Goal: Transaction & Acquisition: Book appointment/travel/reservation

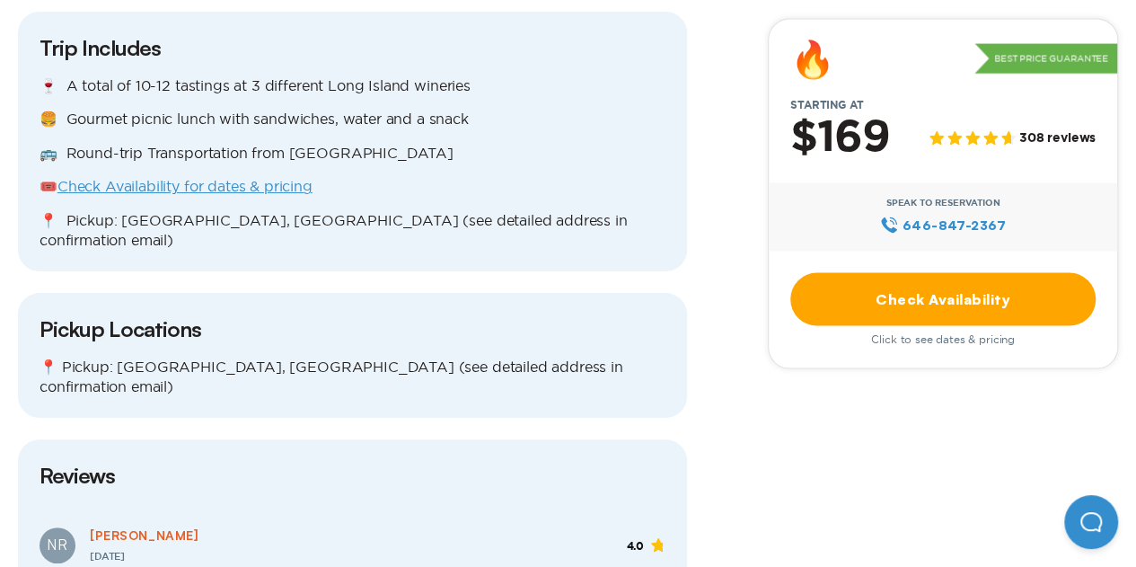
scroll to position [1734, 0]
click at [221, 177] on link "Check Availability for dates & pricing" at bounding box center [184, 185] width 255 height 16
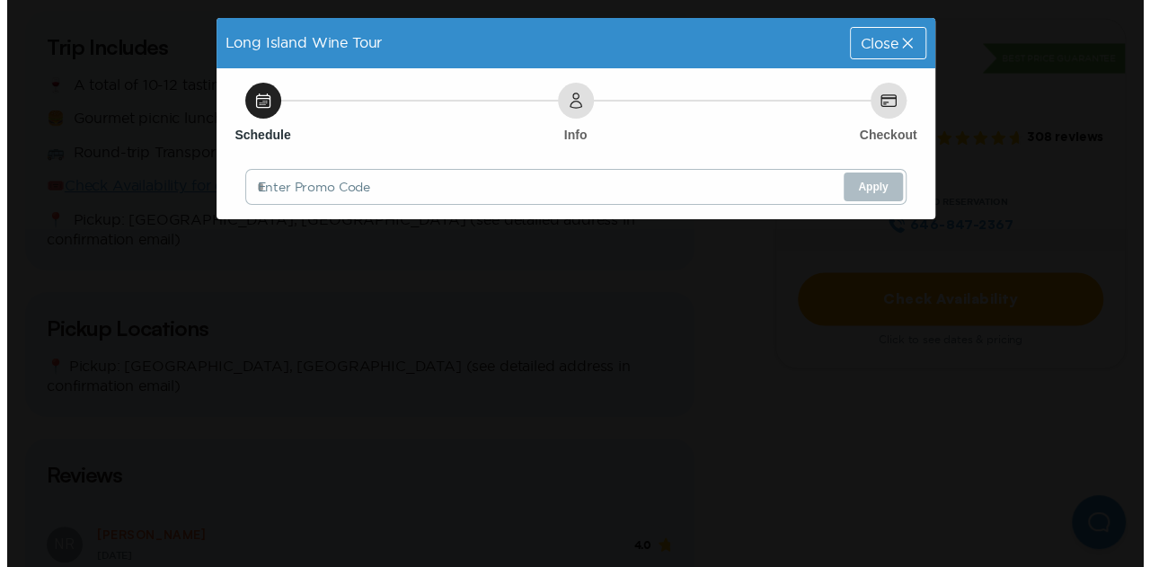
scroll to position [0, 0]
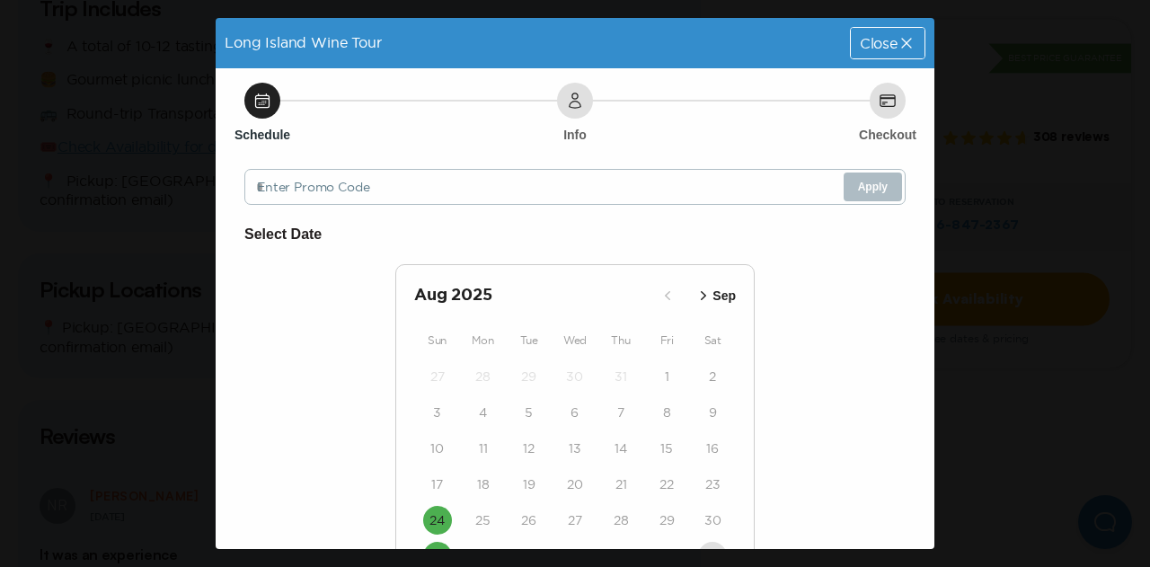
click at [701, 296] on icon "button" at bounding box center [703, 296] width 18 height 18
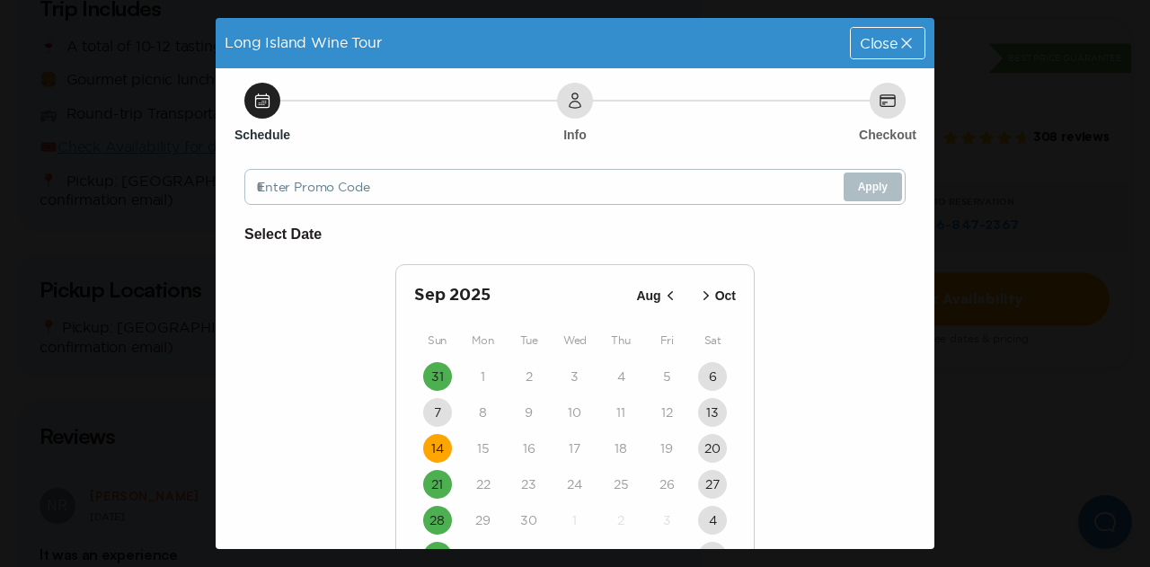
click at [432, 449] on time "14" at bounding box center [437, 448] width 13 height 18
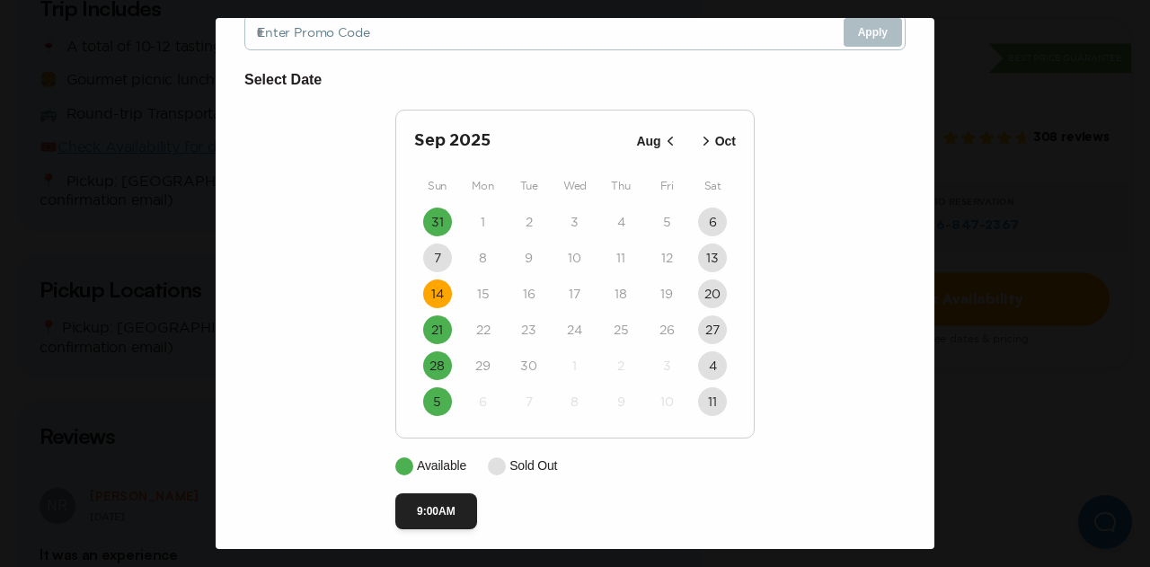
scroll to position [167, 0]
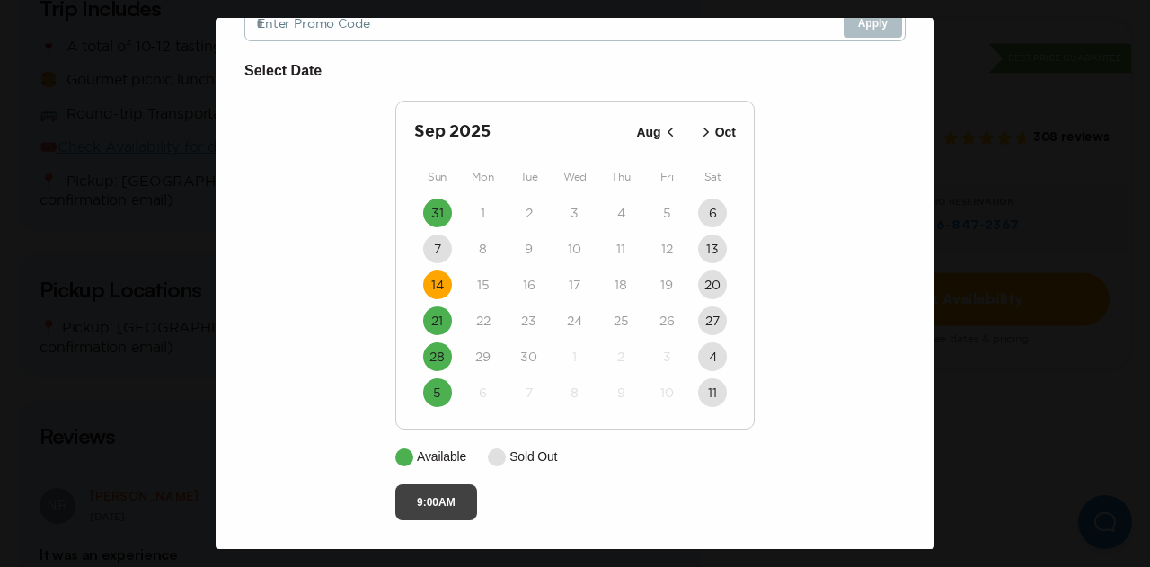
click at [446, 509] on button "9:00AM" at bounding box center [436, 502] width 82 height 36
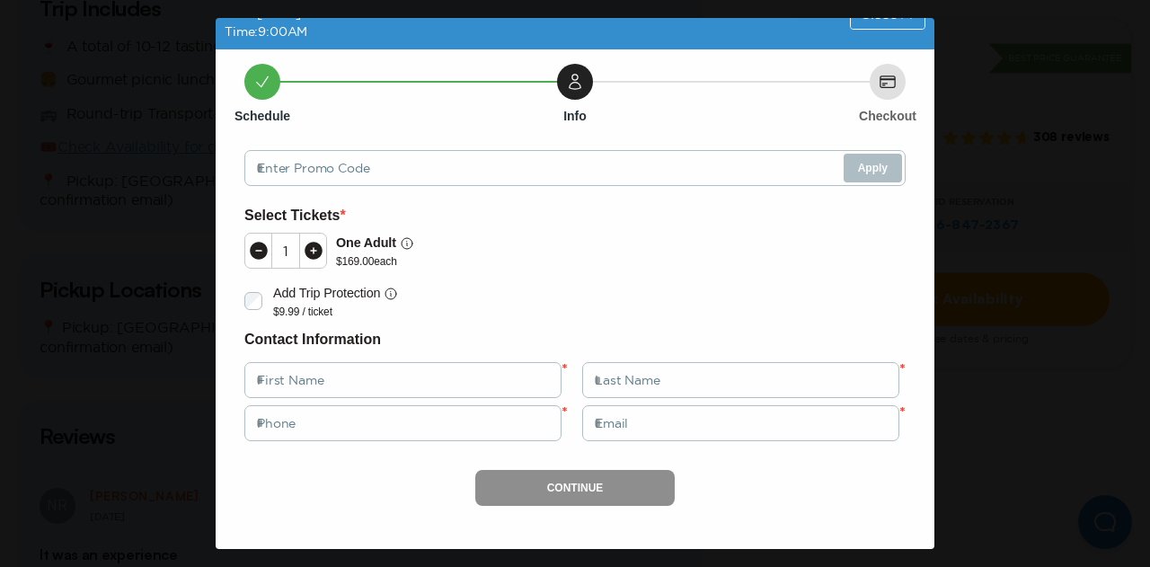
scroll to position [41, 0]
click at [313, 259] on icon at bounding box center [314, 251] width 18 height 18
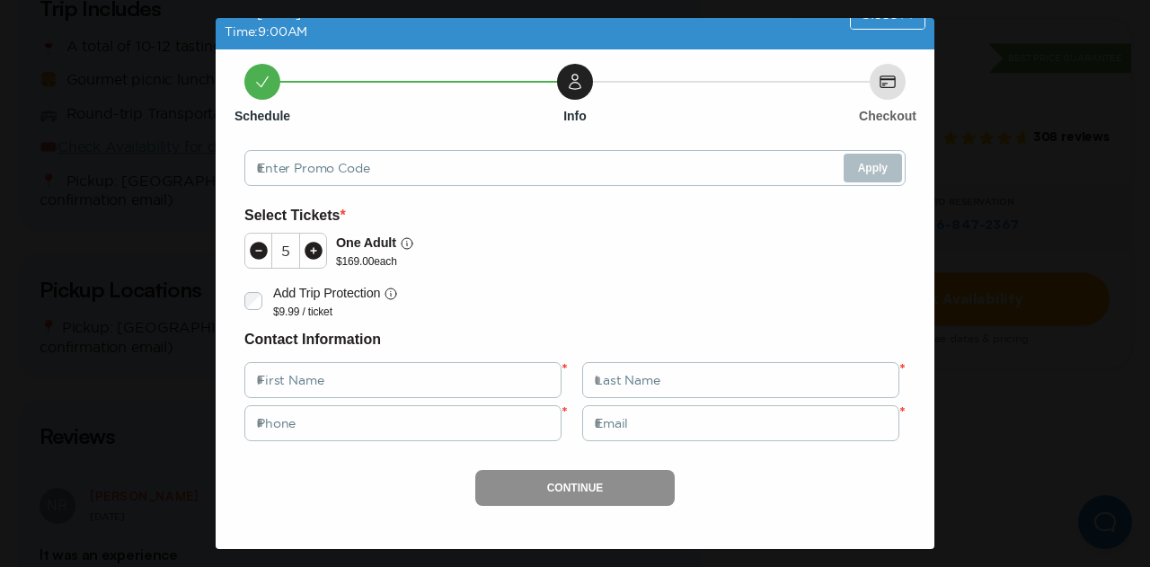
click at [313, 259] on icon at bounding box center [314, 251] width 18 height 18
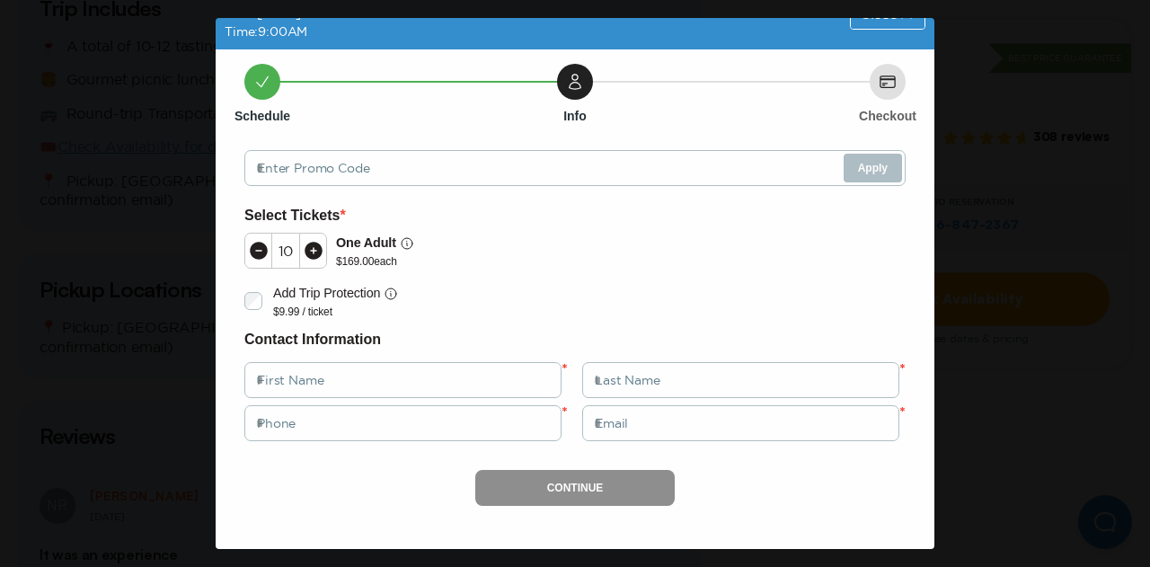
click at [313, 259] on icon at bounding box center [314, 251] width 18 height 18
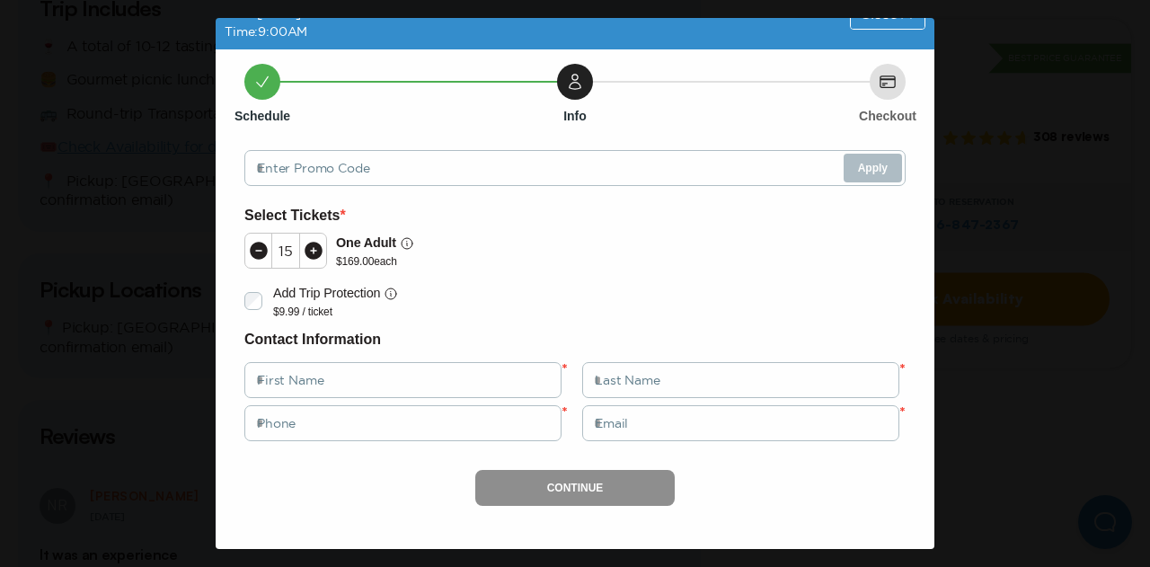
click at [1018, 91] on div "Long Island Wine Tour Date: [DATE] Time: 9:00AM Close Schedule Info Checkout En…" at bounding box center [575, 283] width 1150 height 567
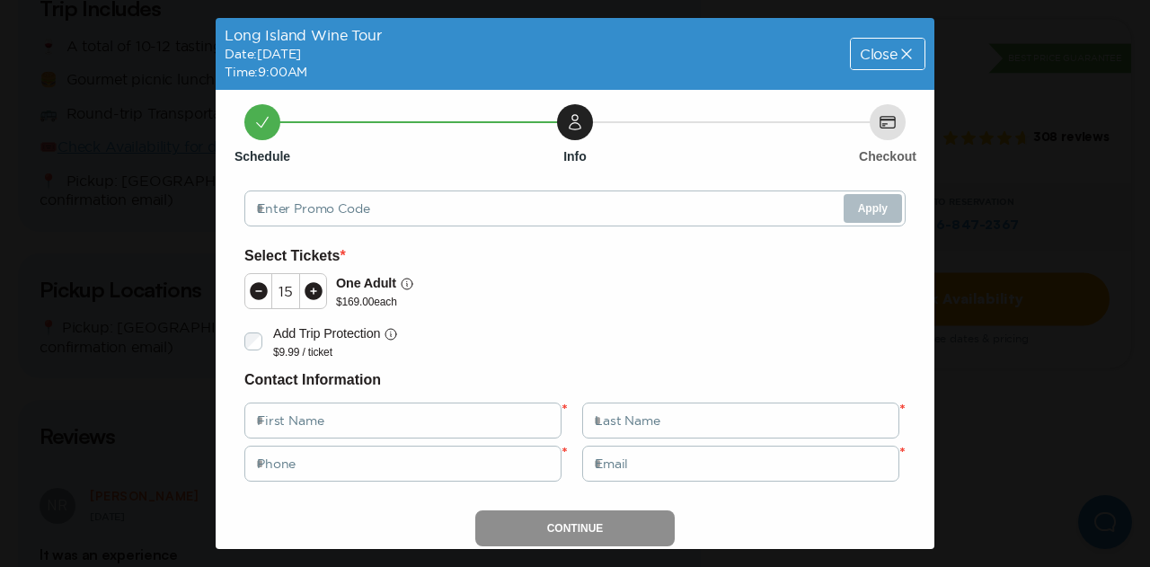
scroll to position [2, 0]
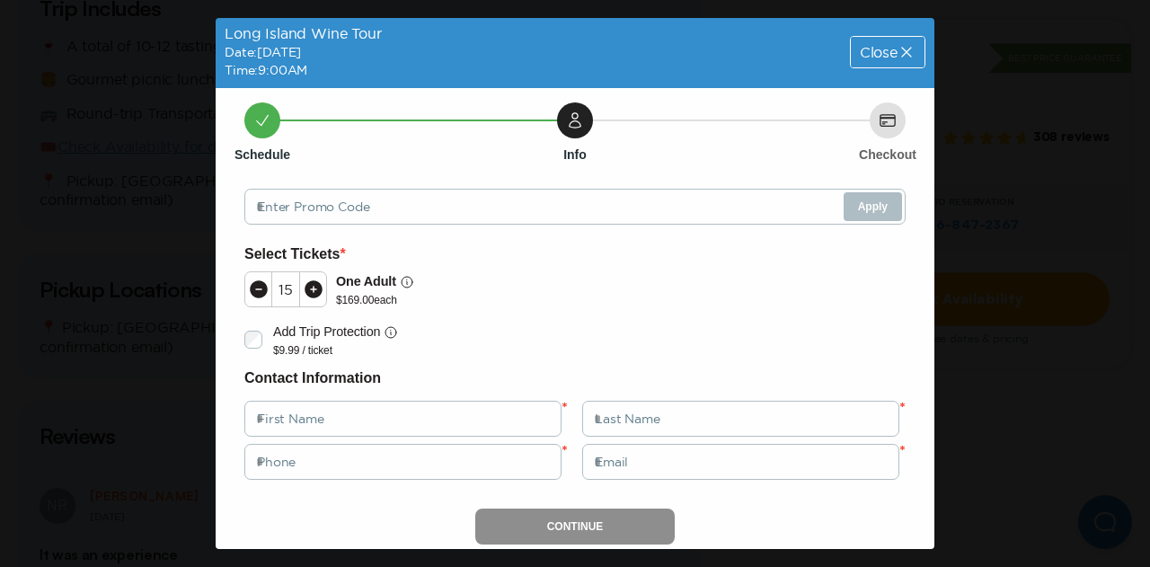
click at [877, 49] on span "Close" at bounding box center [879, 52] width 38 height 14
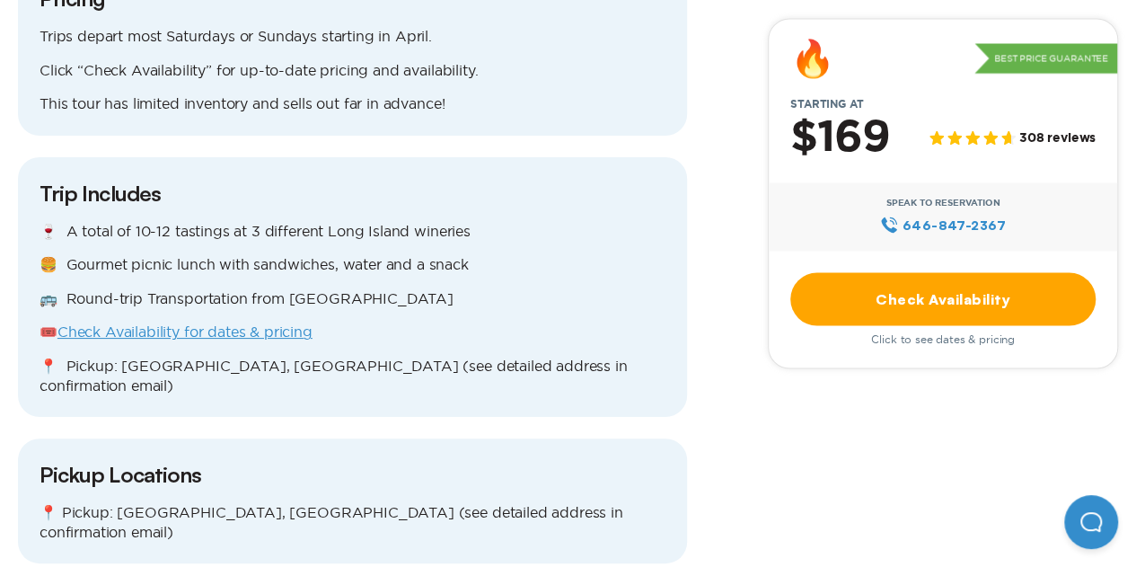
scroll to position [1588, 0]
click at [262, 323] on link "Check Availability for dates & pricing" at bounding box center [184, 331] width 255 height 16
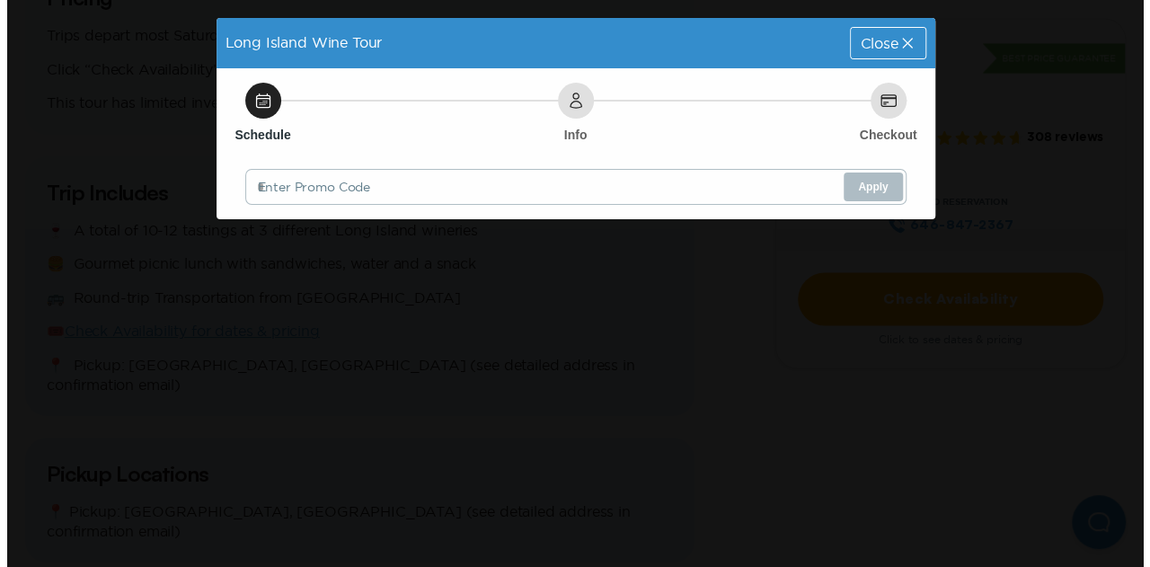
scroll to position [0, 0]
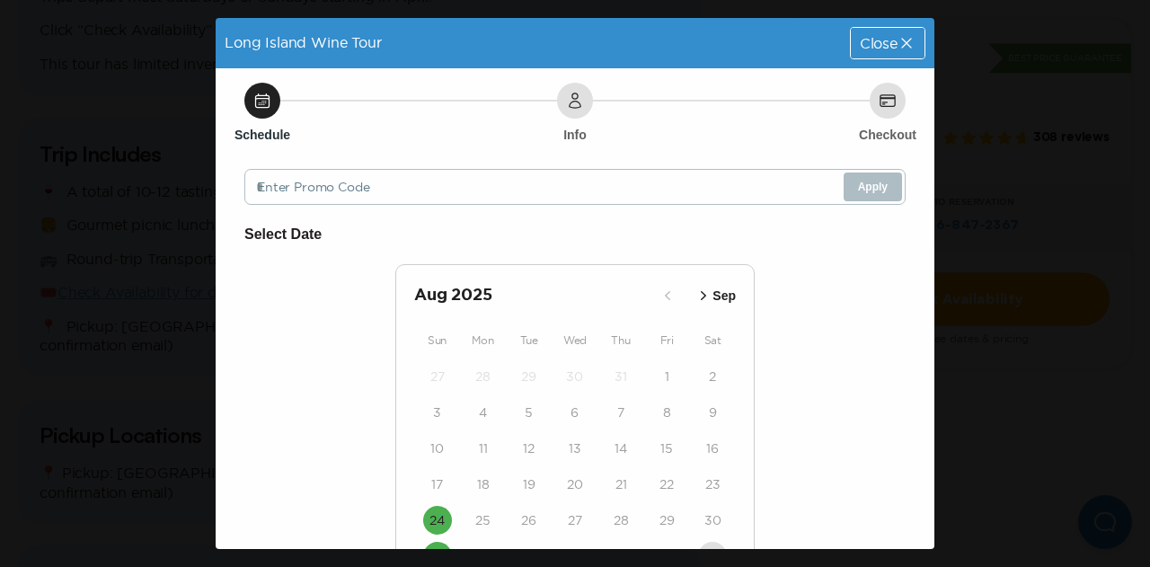
click at [699, 292] on icon "button" at bounding box center [703, 296] width 18 height 18
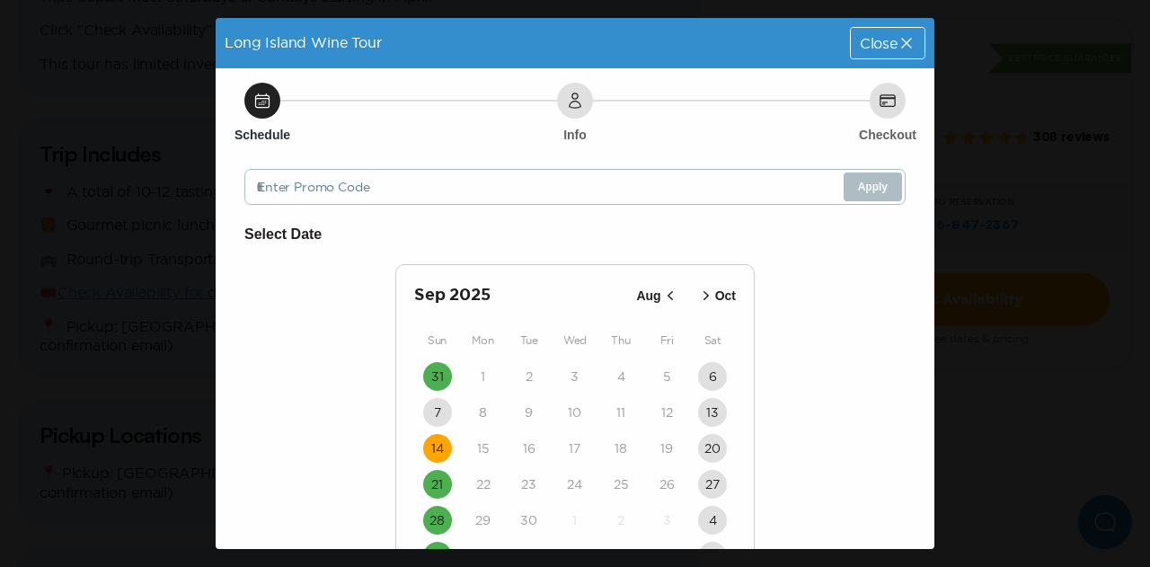
click at [440, 447] on button "14" at bounding box center [437, 448] width 29 height 29
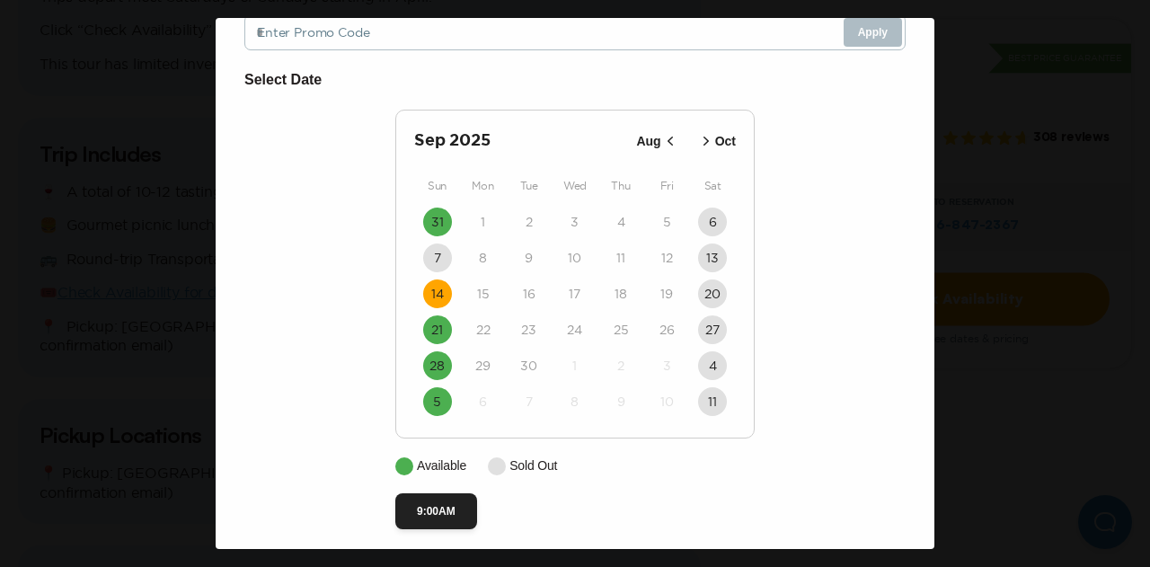
scroll to position [167, 0]
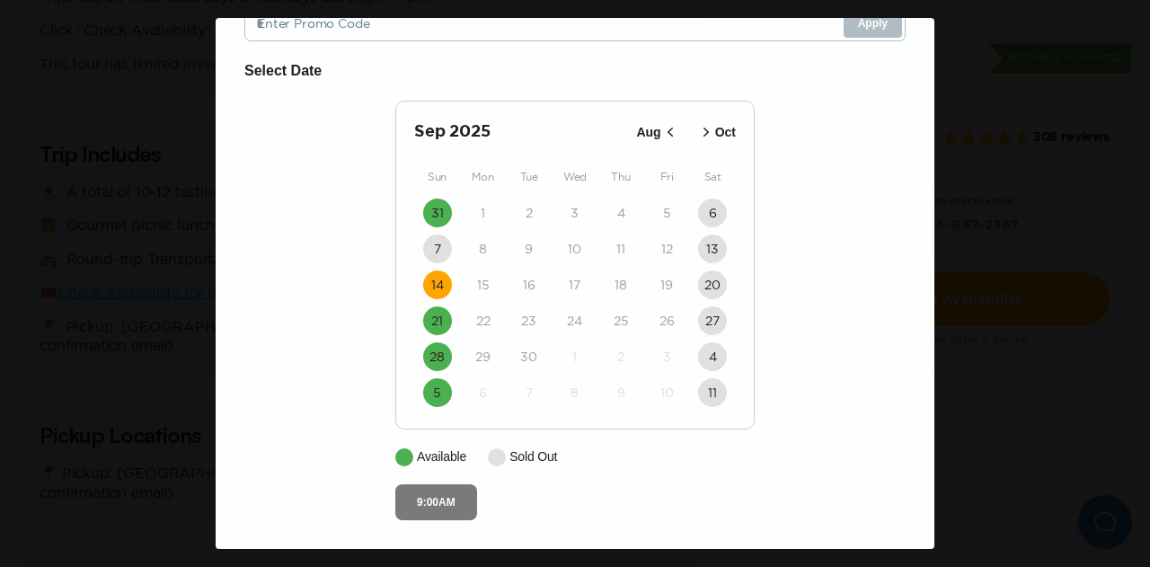
click at [447, 515] on button "9:00AM" at bounding box center [436, 502] width 82 height 36
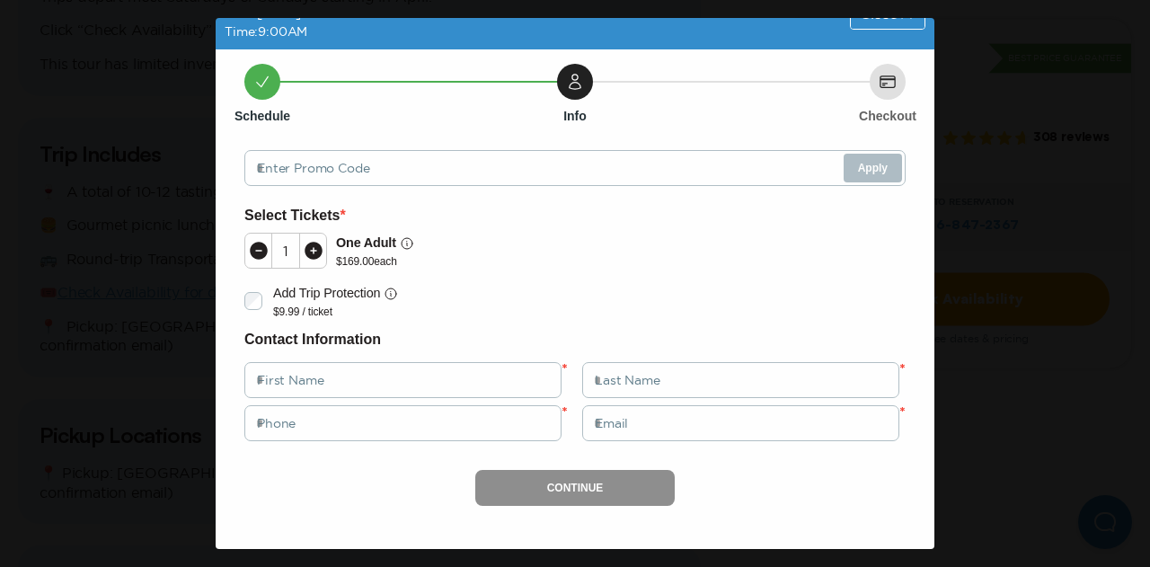
scroll to position [41, 0]
click at [879, 21] on div "Close" at bounding box center [888, 13] width 74 height 31
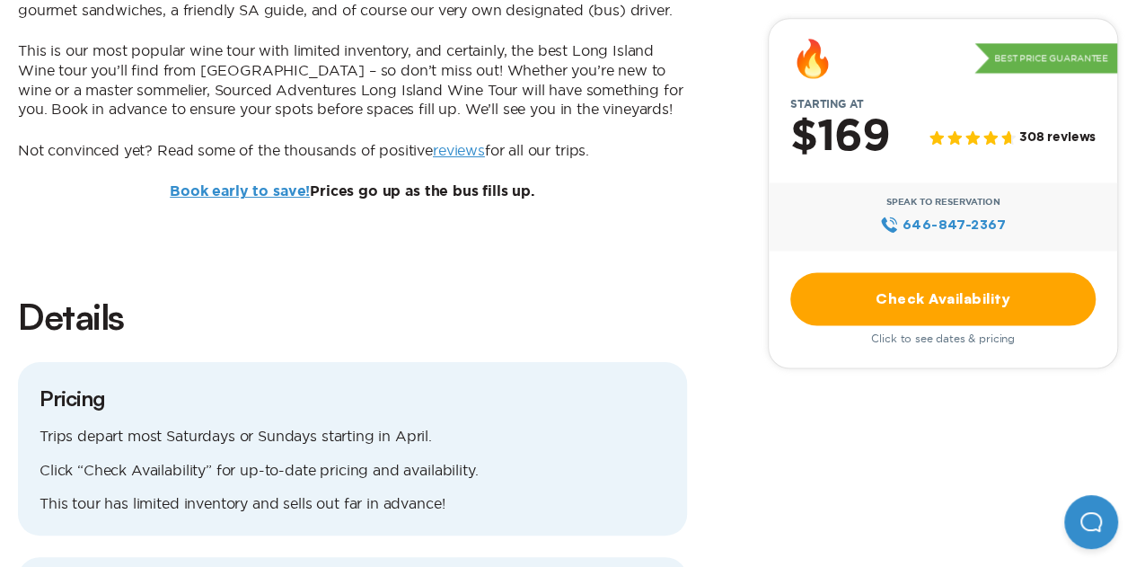
scroll to position [933, 0]
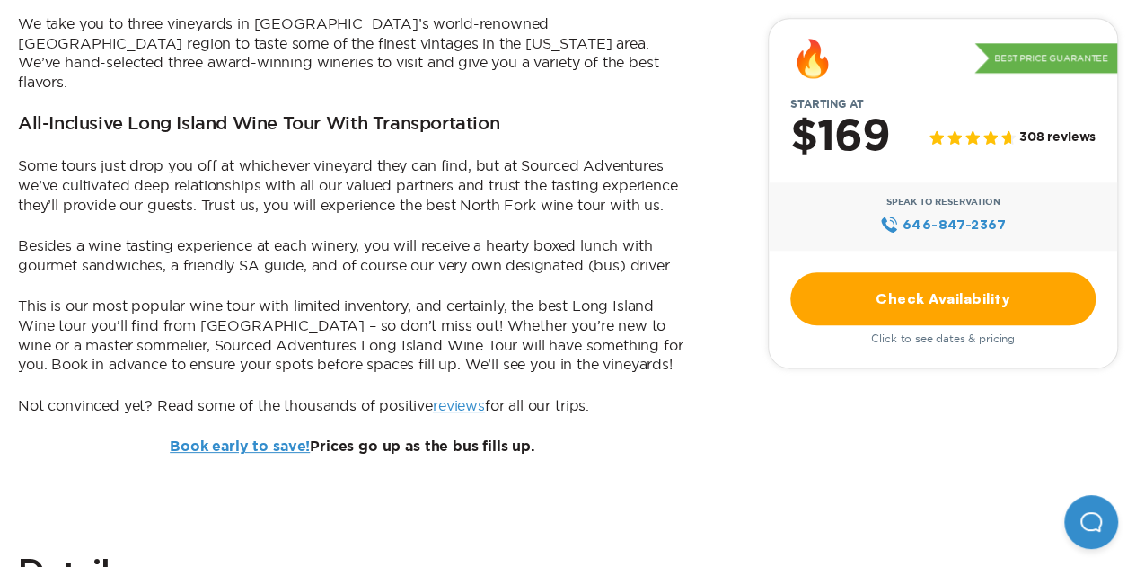
click at [264, 439] on link "Book early to save!" at bounding box center [240, 446] width 140 height 14
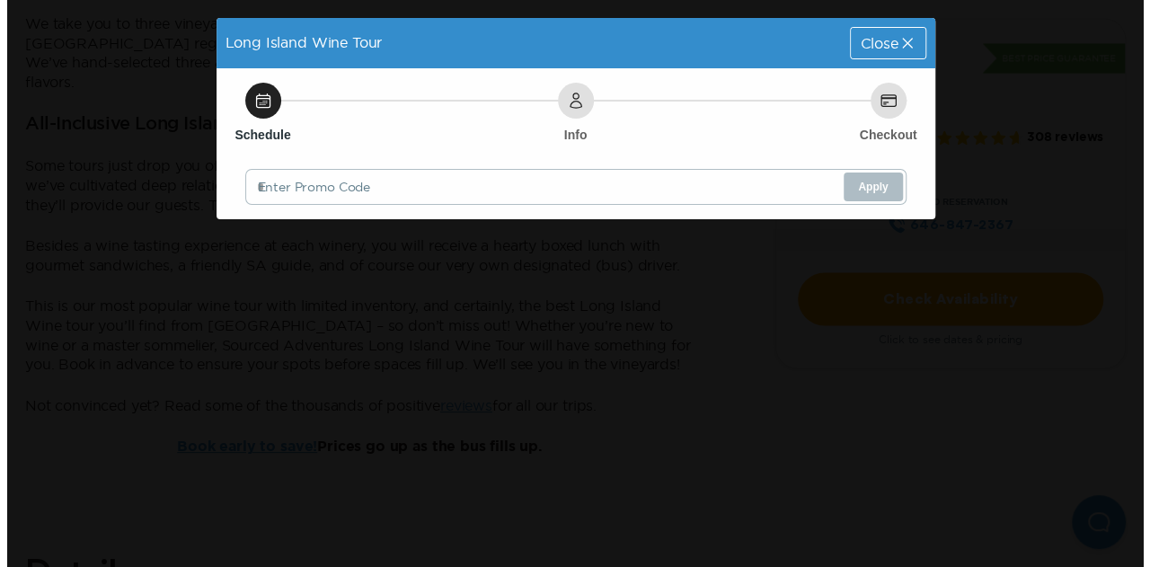
scroll to position [0, 0]
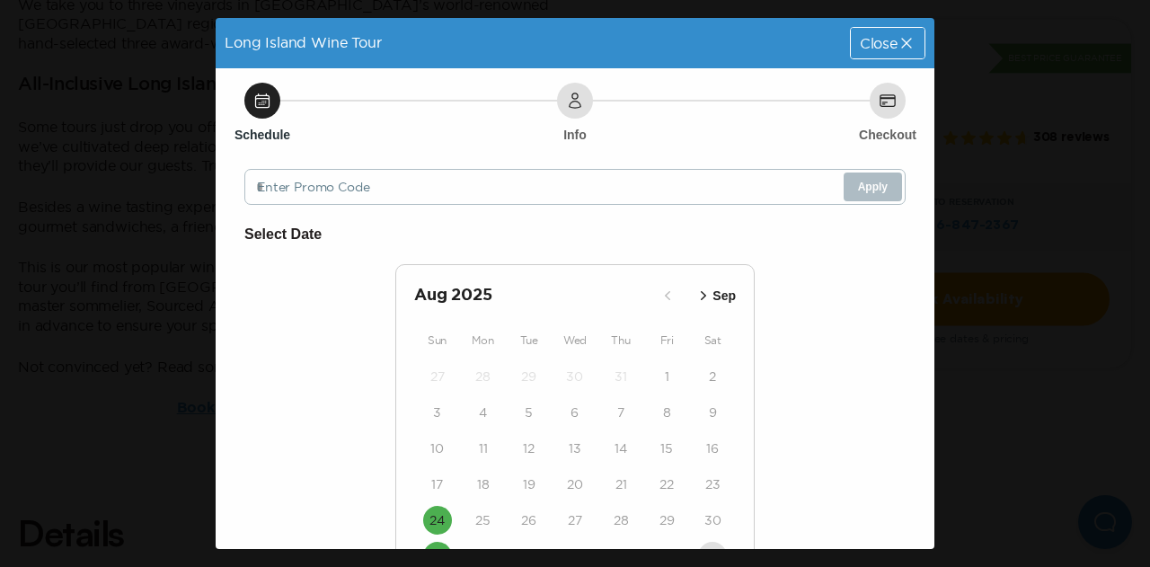
click at [900, 41] on icon at bounding box center [906, 43] width 18 height 18
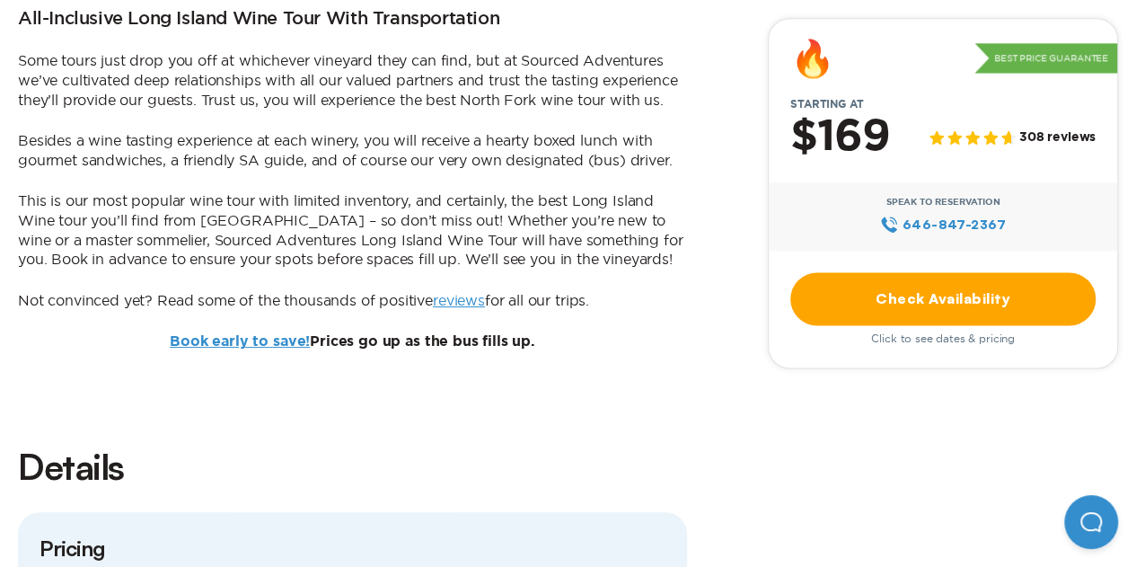
scroll to position [1097, 0]
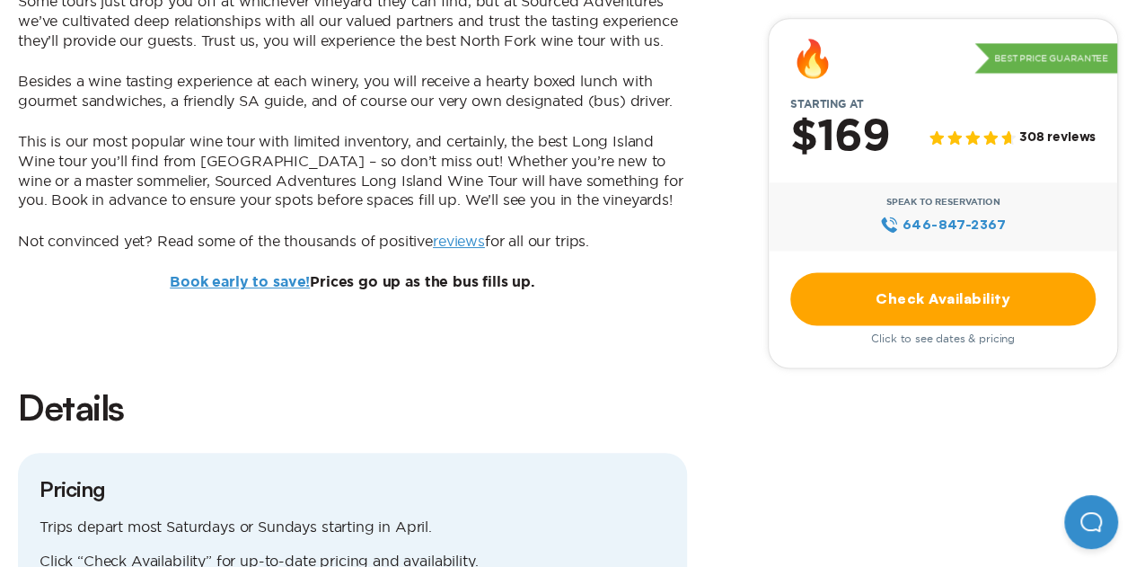
click at [265, 275] on link "Book early to save!" at bounding box center [240, 282] width 140 height 14
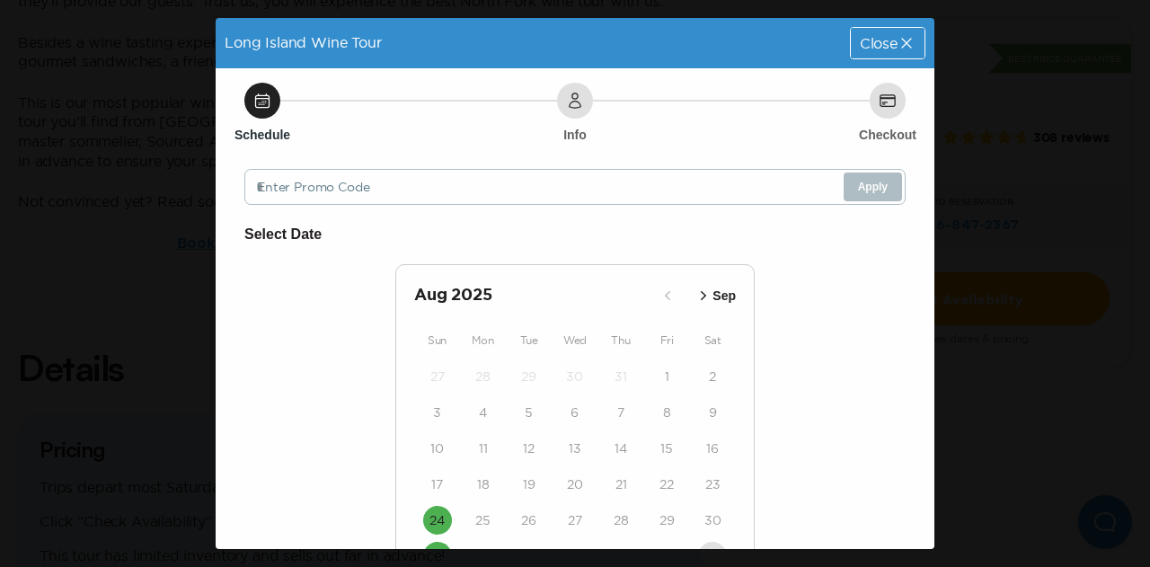
scroll to position [112, 0]
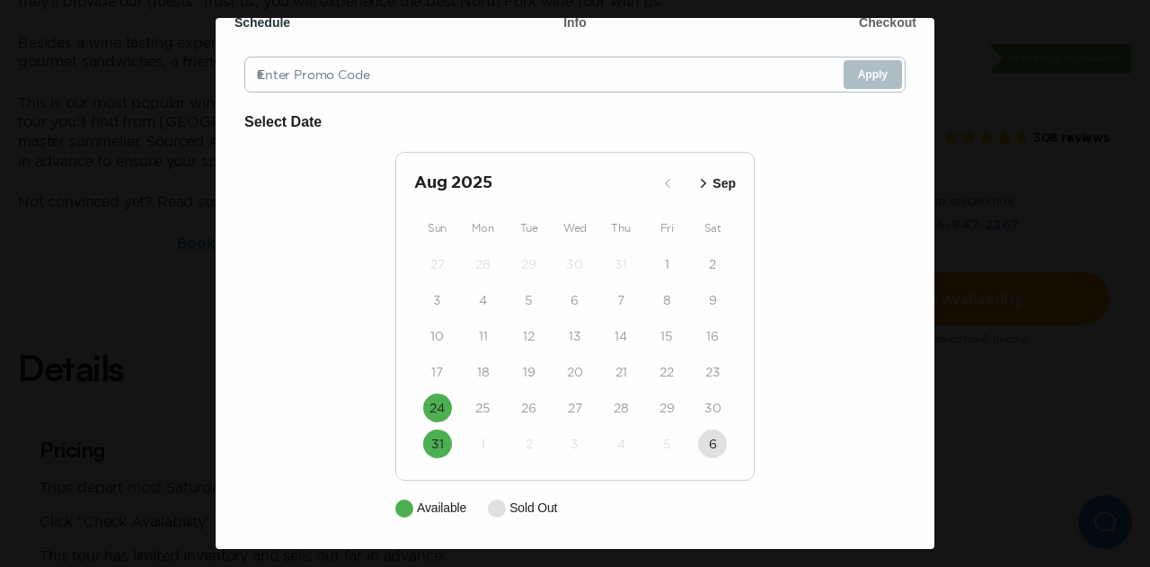
click at [704, 176] on icon "button" at bounding box center [703, 183] width 18 height 18
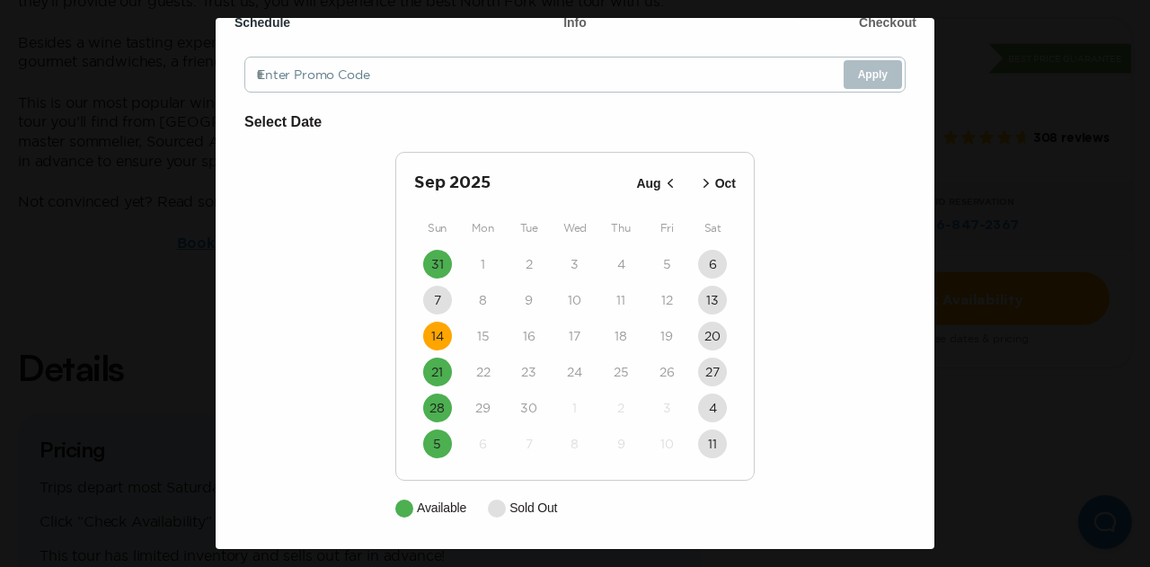
click at [433, 332] on time "14" at bounding box center [437, 336] width 13 height 18
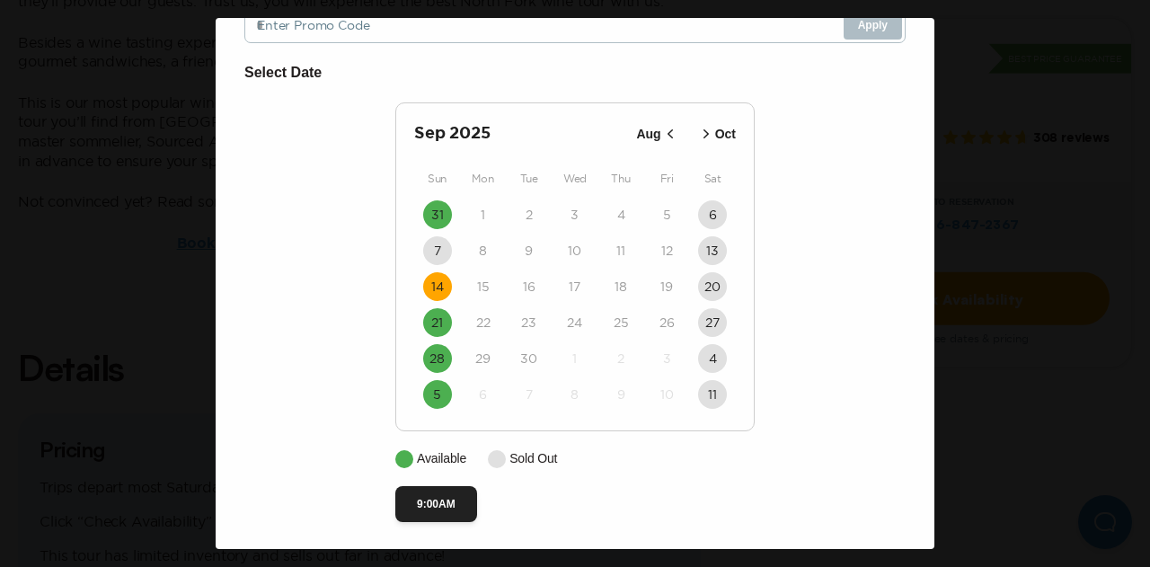
scroll to position [167, 0]
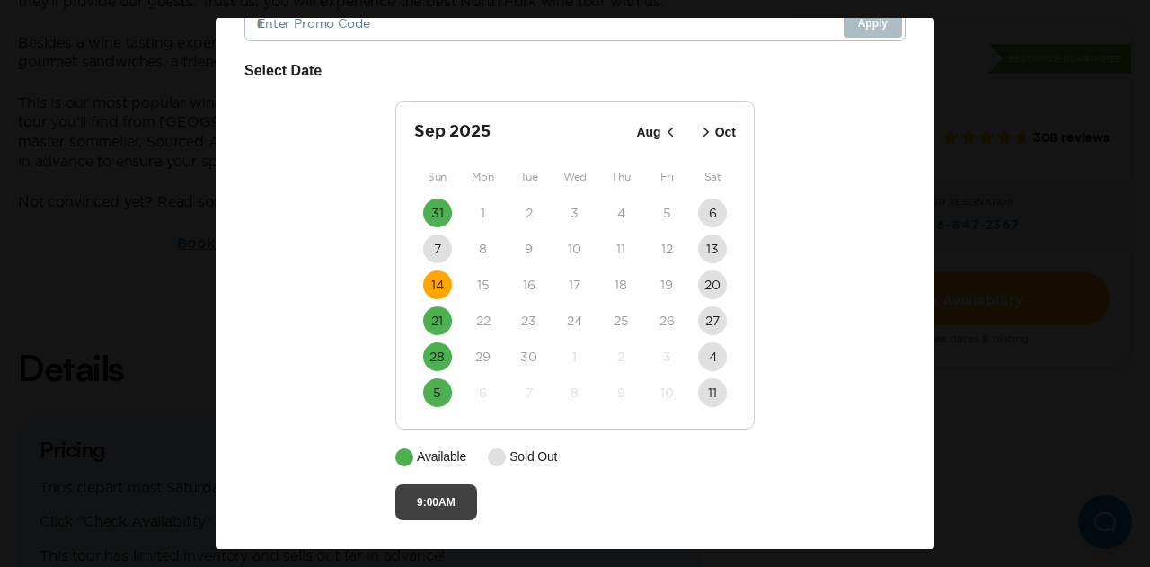
click at [417, 514] on button "9:00AM" at bounding box center [436, 502] width 82 height 36
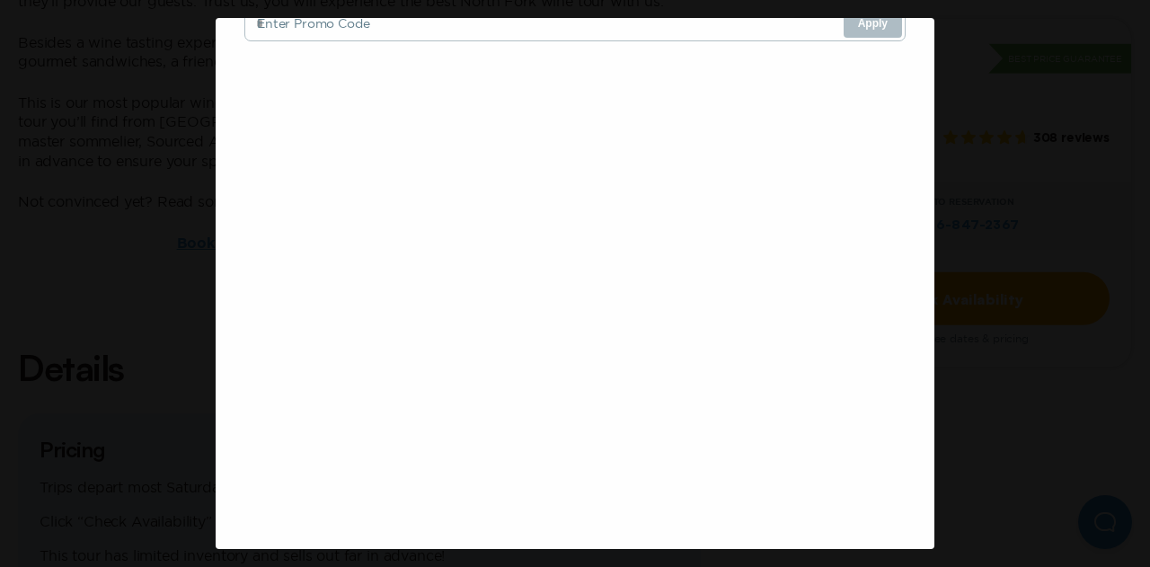
scroll to position [41, 0]
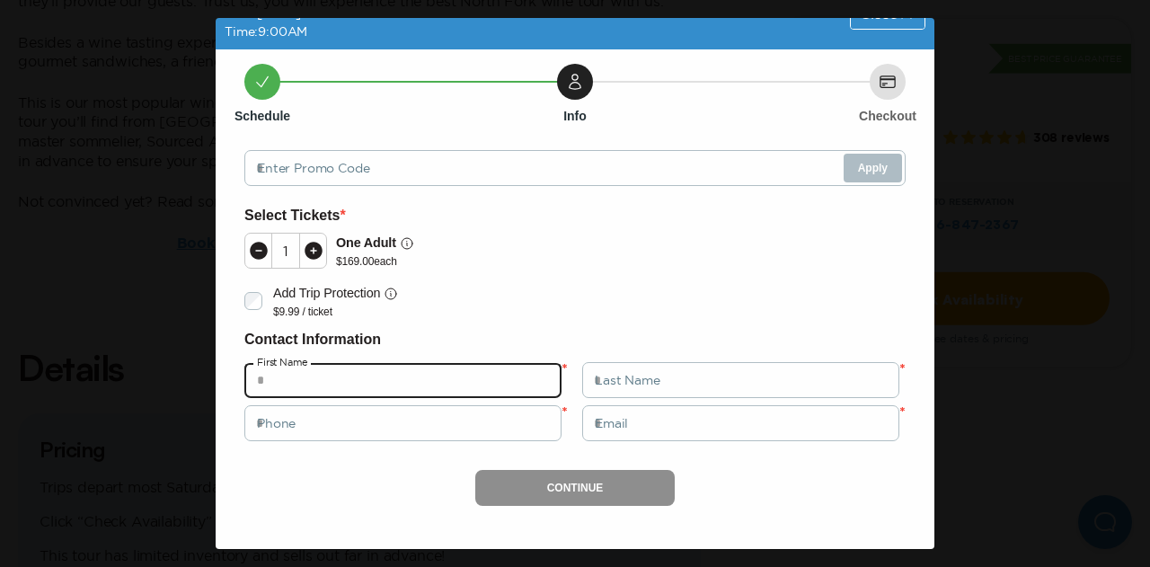
click at [419, 383] on input "text" at bounding box center [402, 380] width 317 height 36
type input "***"
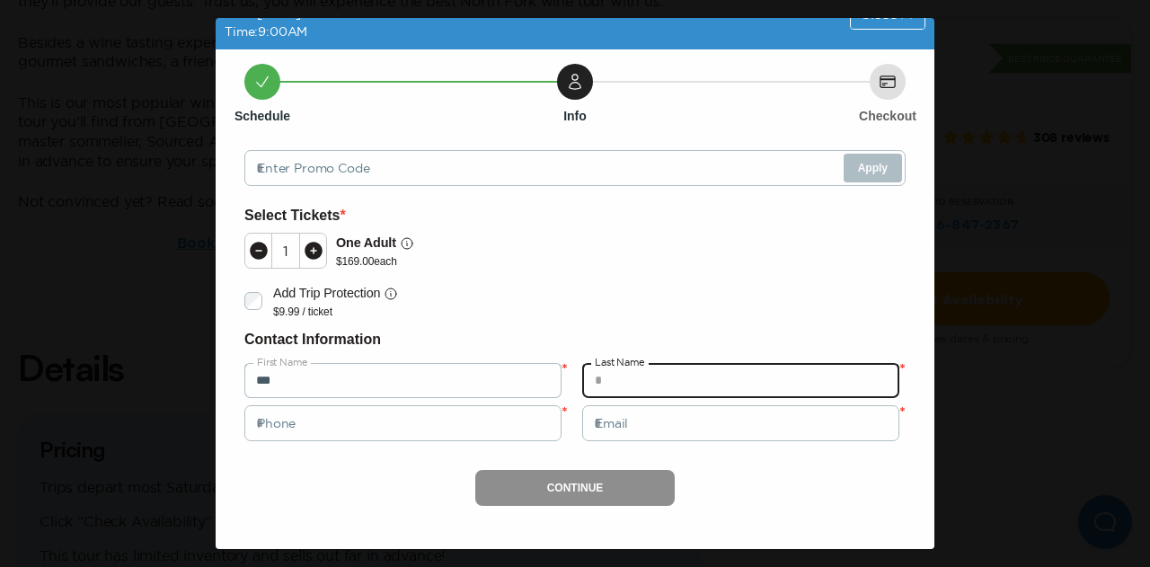
type input "*"
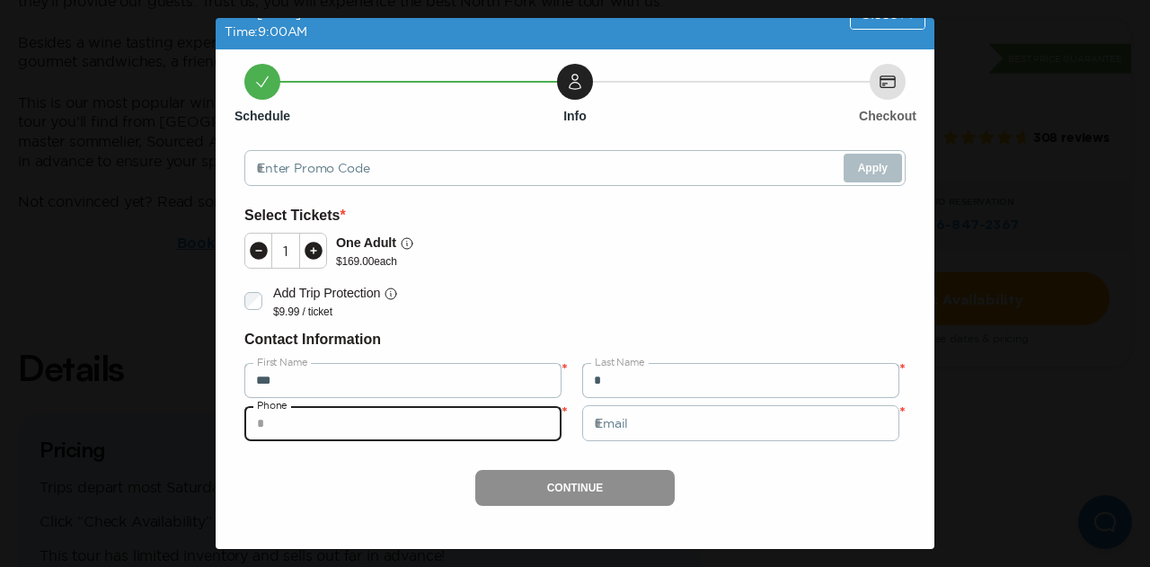
type input "**********"
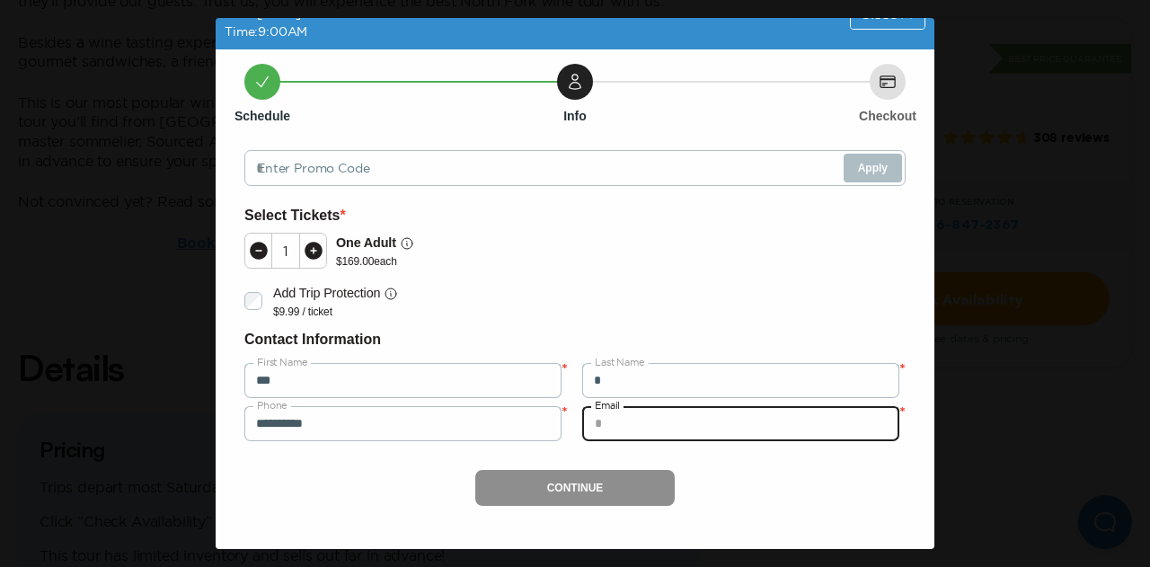
type input "**********"
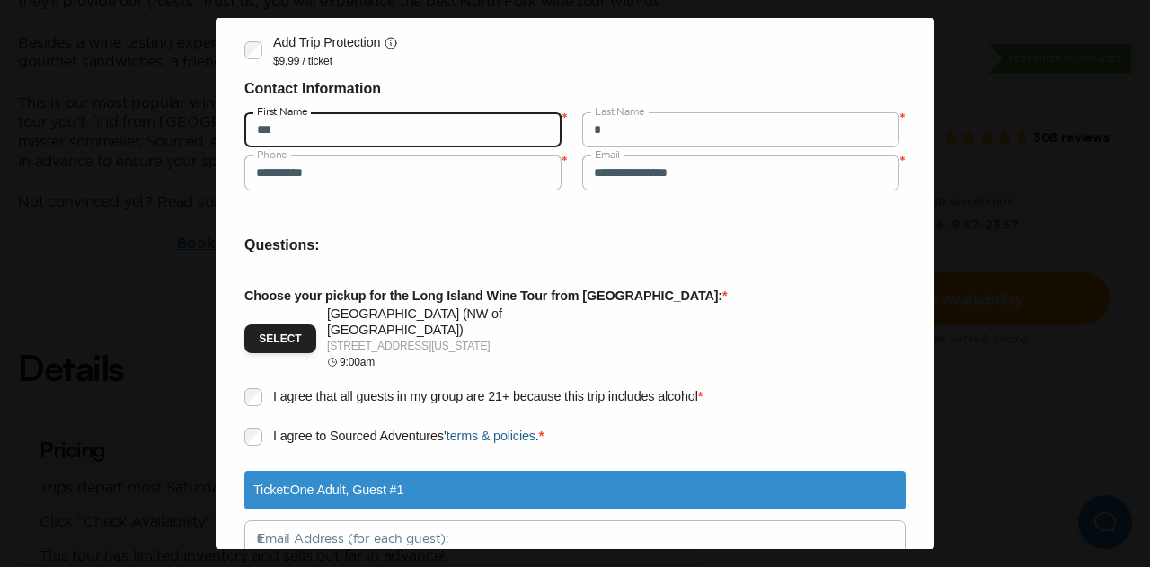
scroll to position [293, 0]
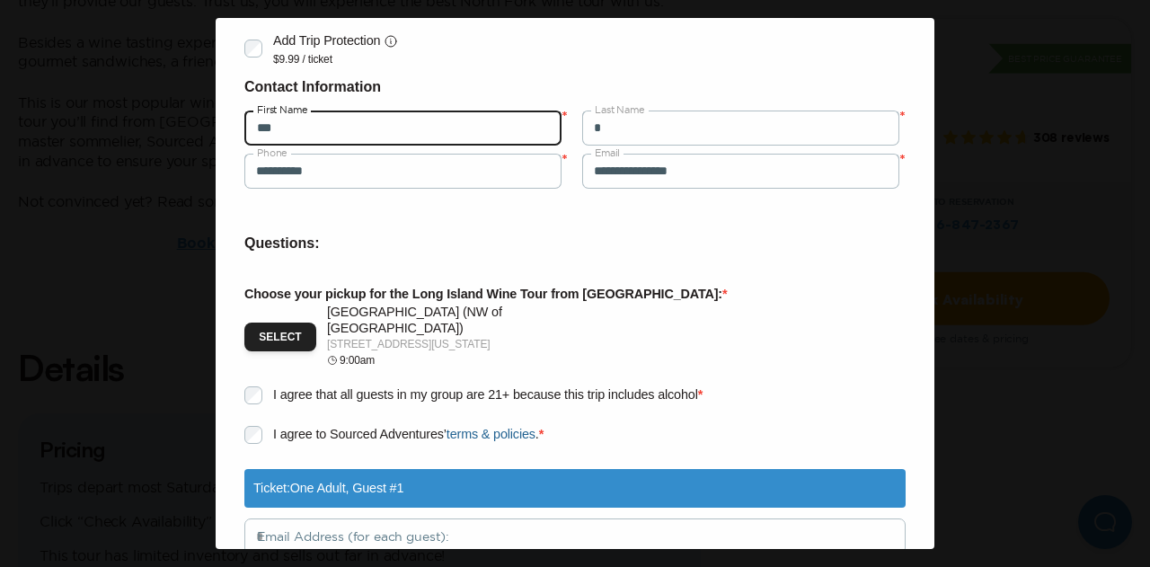
type input "**********"
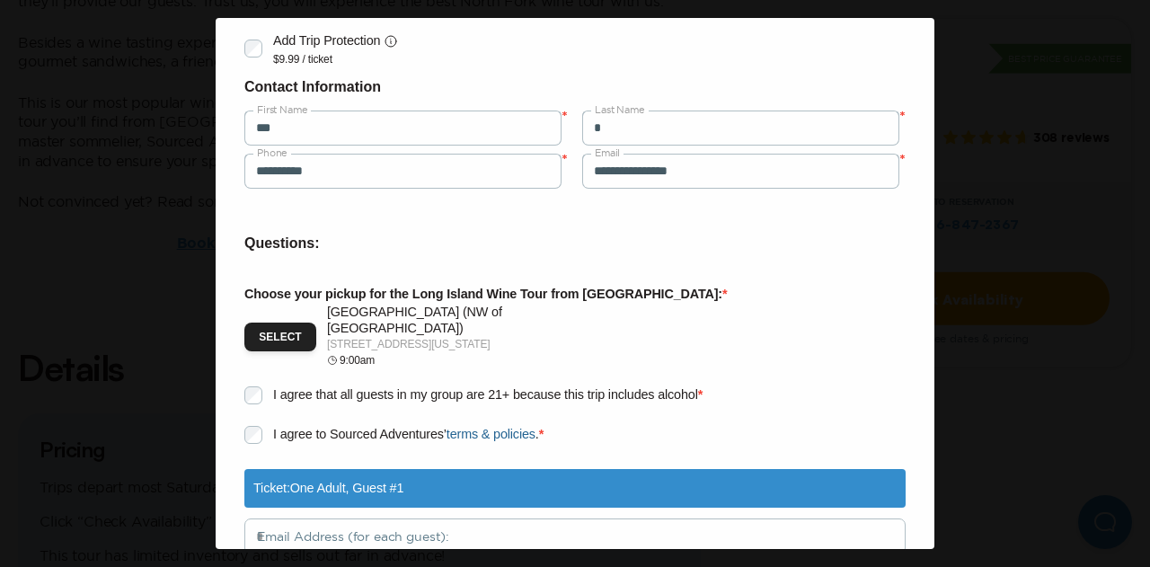
click at [474, 387] on span "I agree that all guests in my group are 21+ because this trip includes alcohol" at bounding box center [485, 394] width 425 height 14
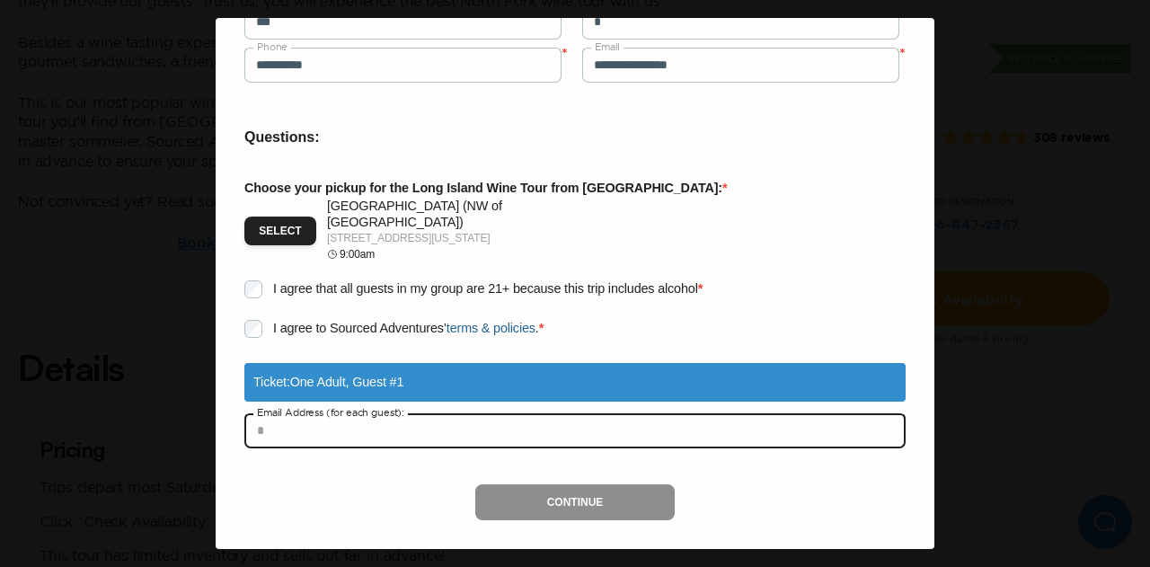
click at [413, 424] on input "text" at bounding box center [574, 430] width 661 height 36
type input "**********"
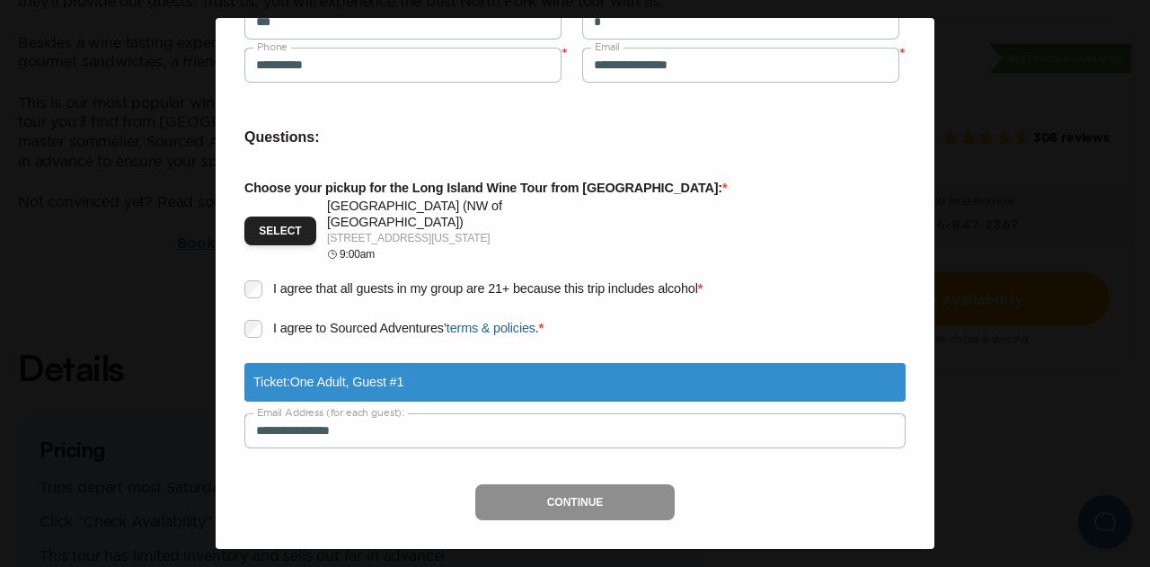
click at [524, 499] on div "Continue" at bounding box center [574, 502] width 661 height 36
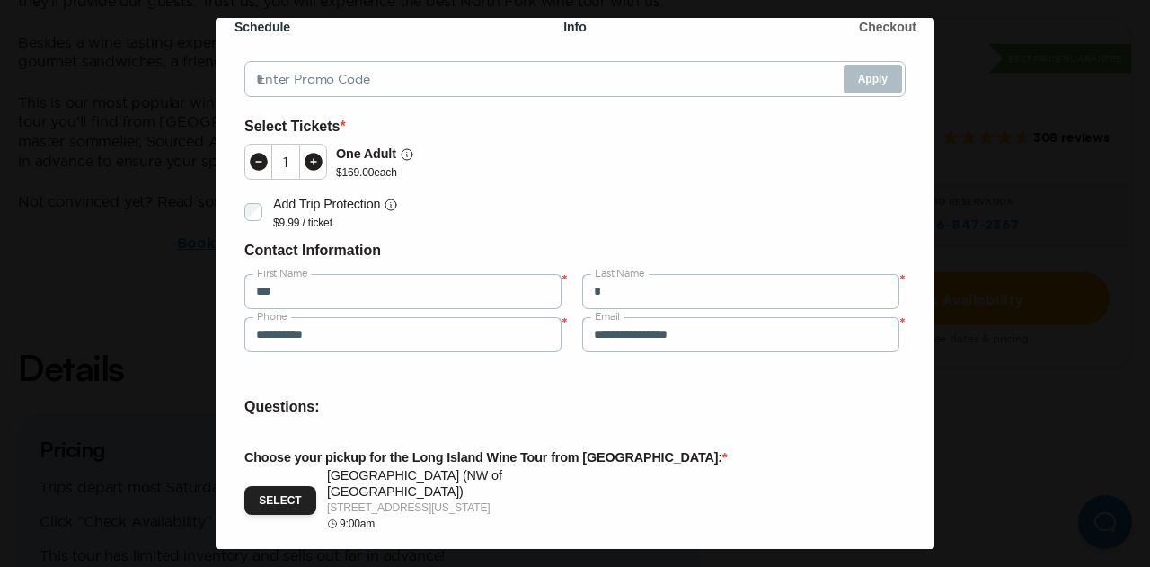
scroll to position [124, 0]
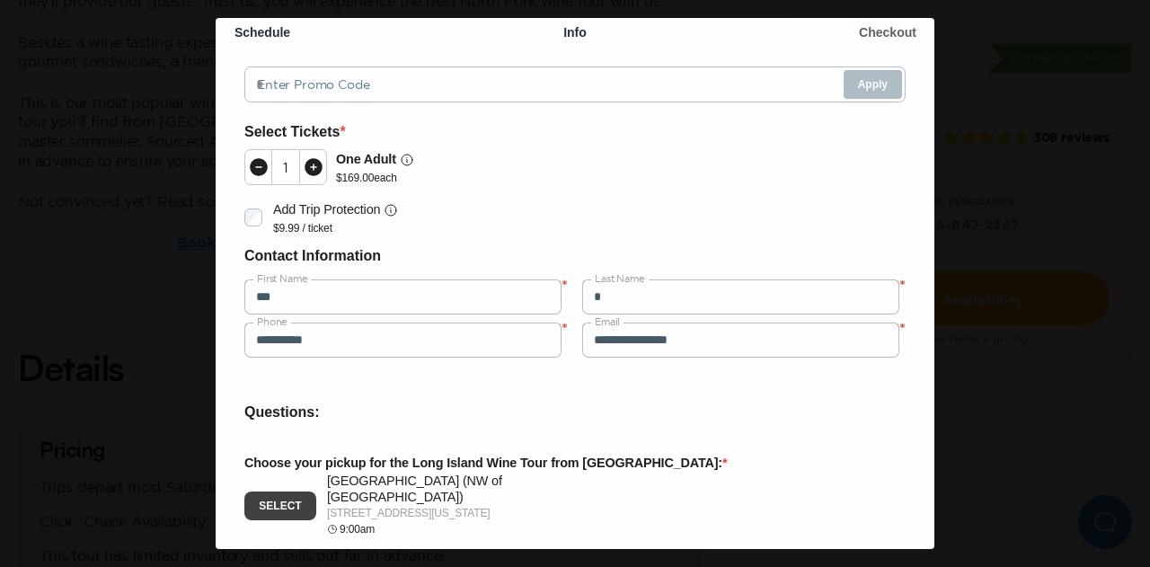
click at [291, 492] on button "Select" at bounding box center [280, 505] width 72 height 29
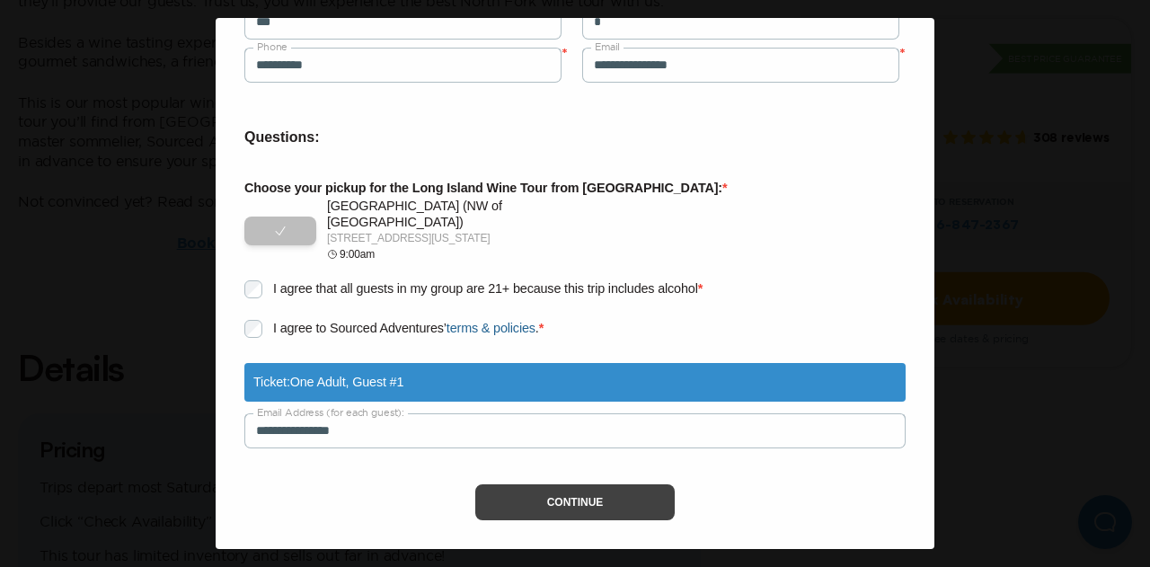
click at [594, 492] on button "Continue" at bounding box center [575, 502] width 200 height 36
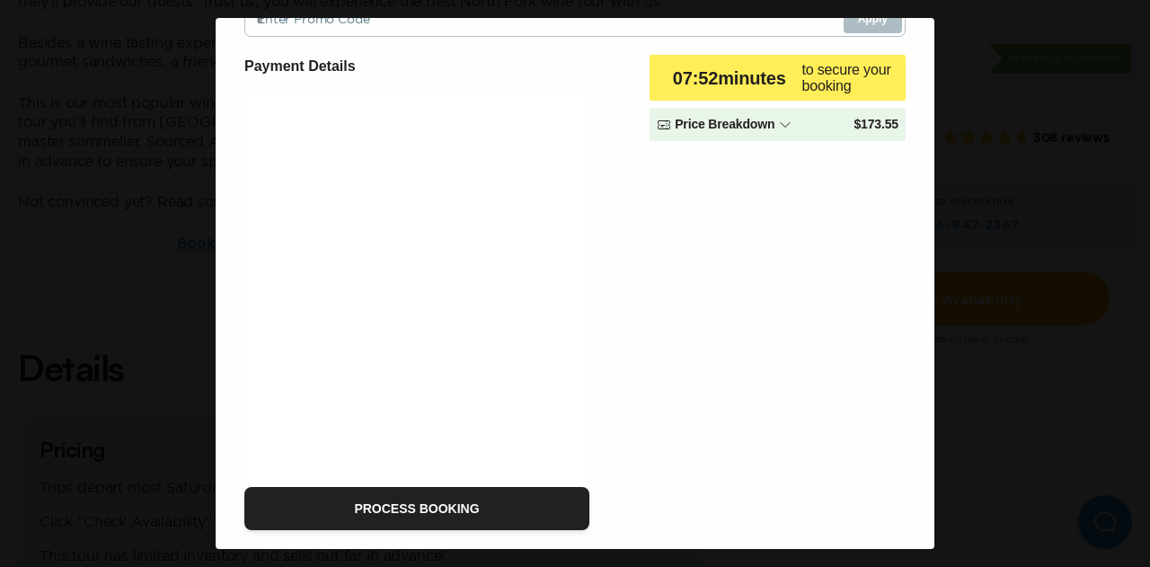
scroll to position [0, 0]
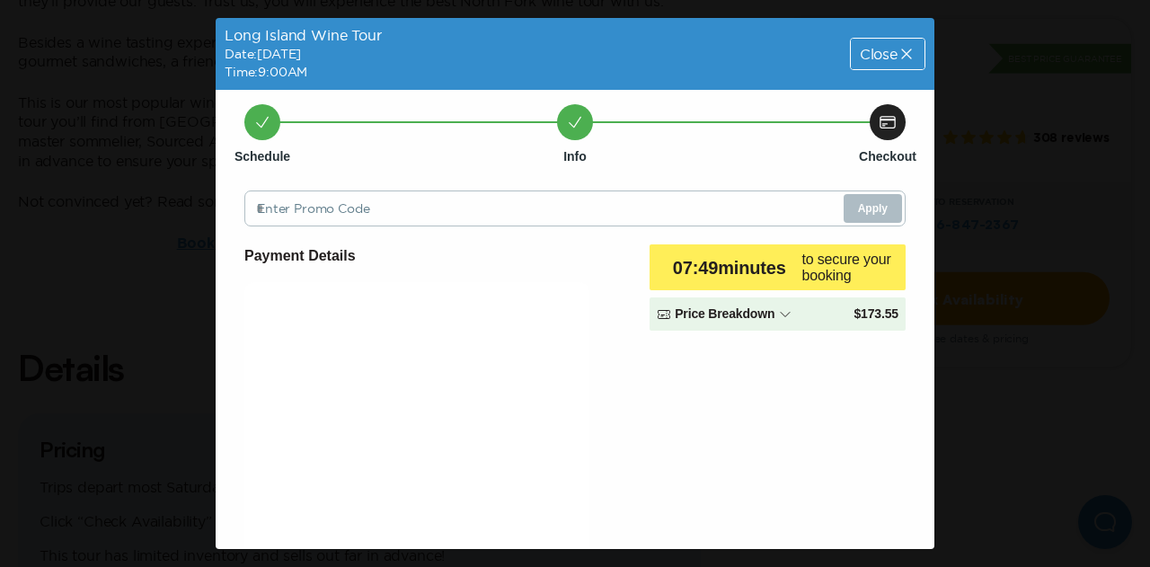
click at [902, 48] on div "Close" at bounding box center [888, 54] width 74 height 31
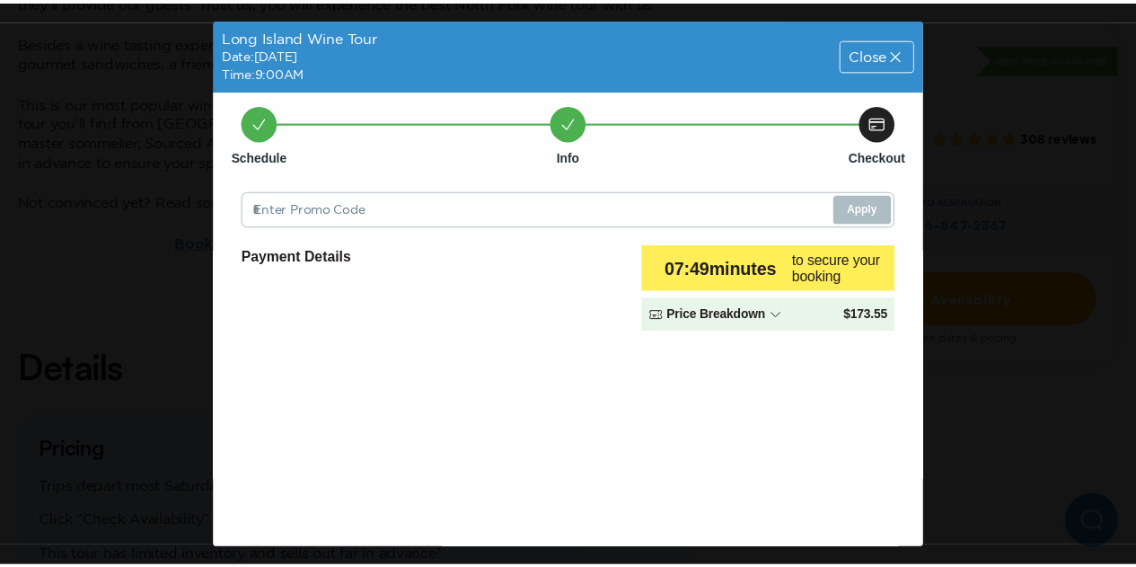
scroll to position [1097, 0]
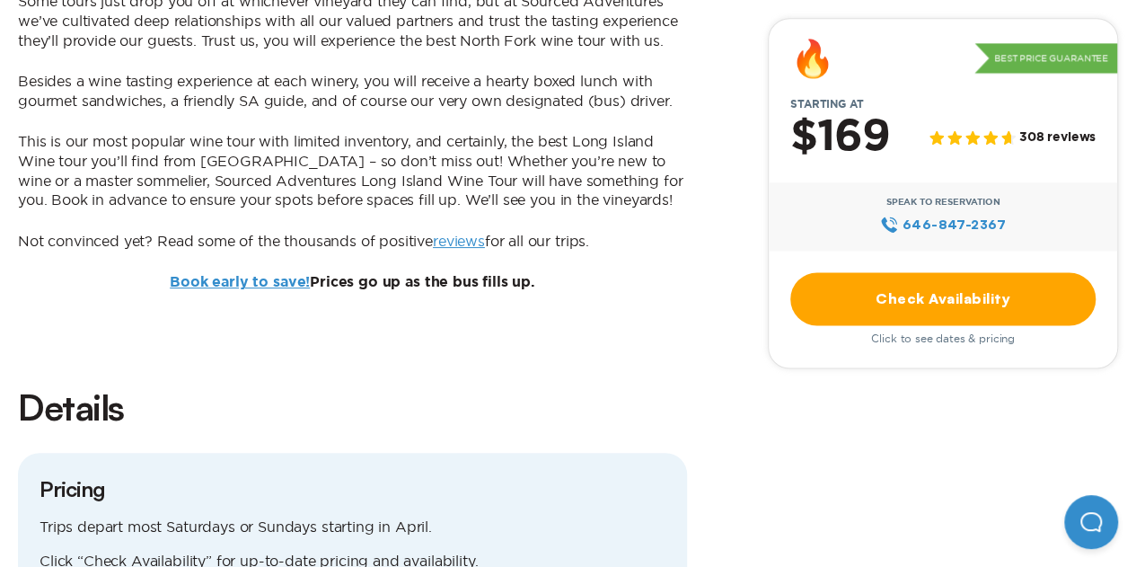
click at [478, 233] on link "reviews" at bounding box center [459, 241] width 52 height 16
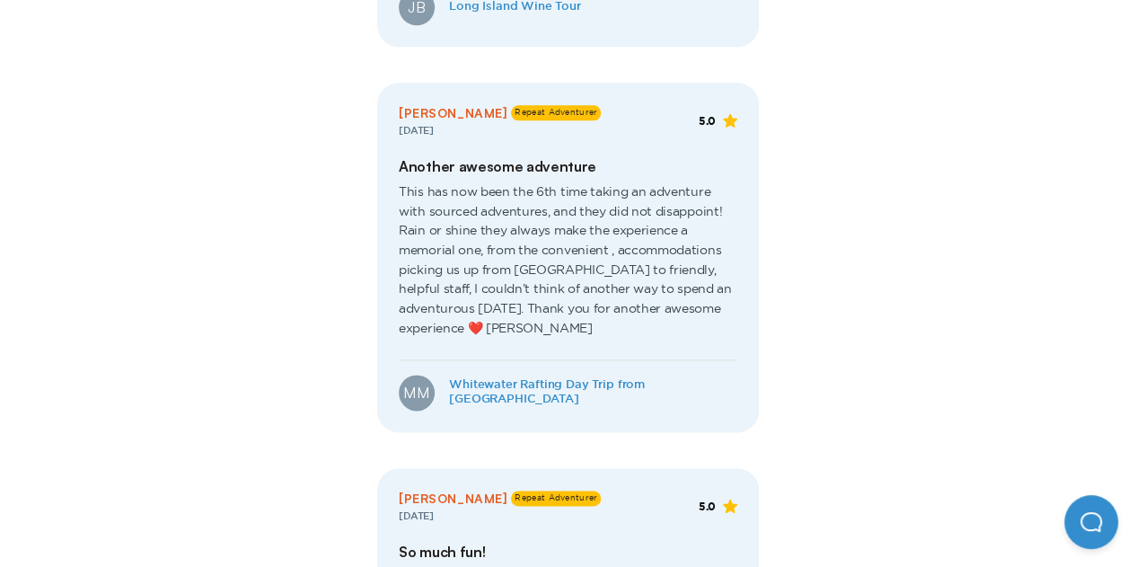
scroll to position [966, 0]
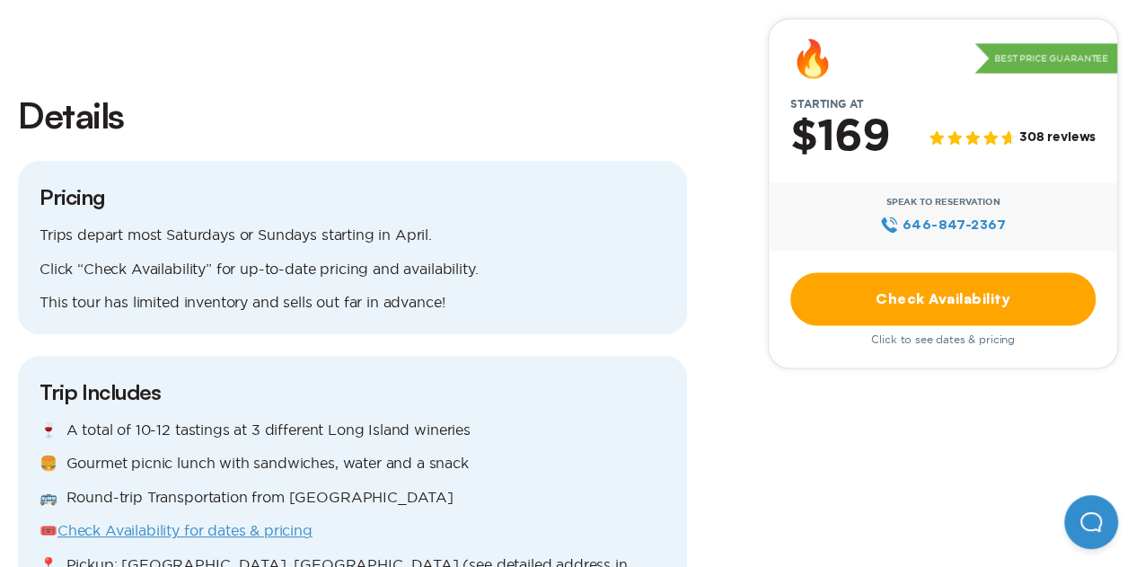
scroll to position [1775, 0]
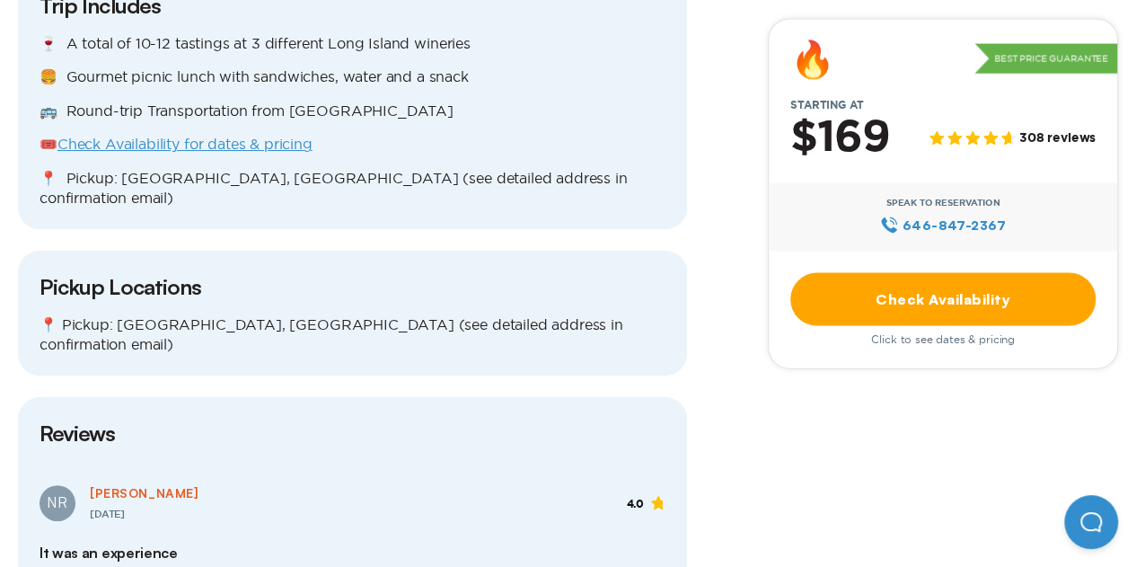
drag, startPoint x: 208, startPoint y: 111, endPoint x: 164, endPoint y: 188, distance: 88.9
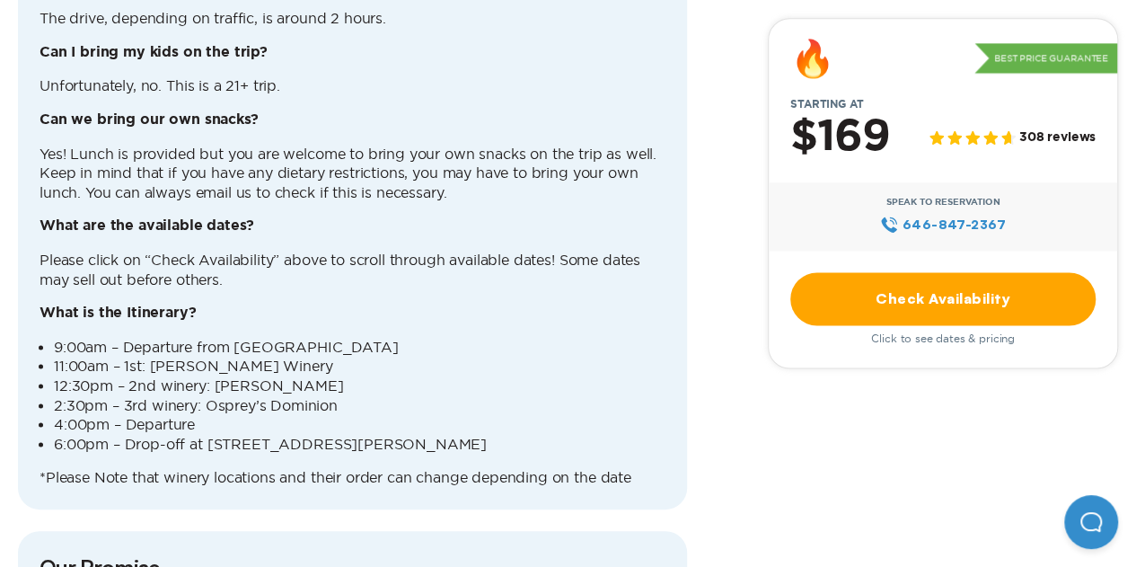
scroll to position [4483, 0]
click at [459, 373] on div "FAQ How long is the trip? The entire trip is a total of about 9-10 hours. What …" at bounding box center [352, 102] width 669 height 811
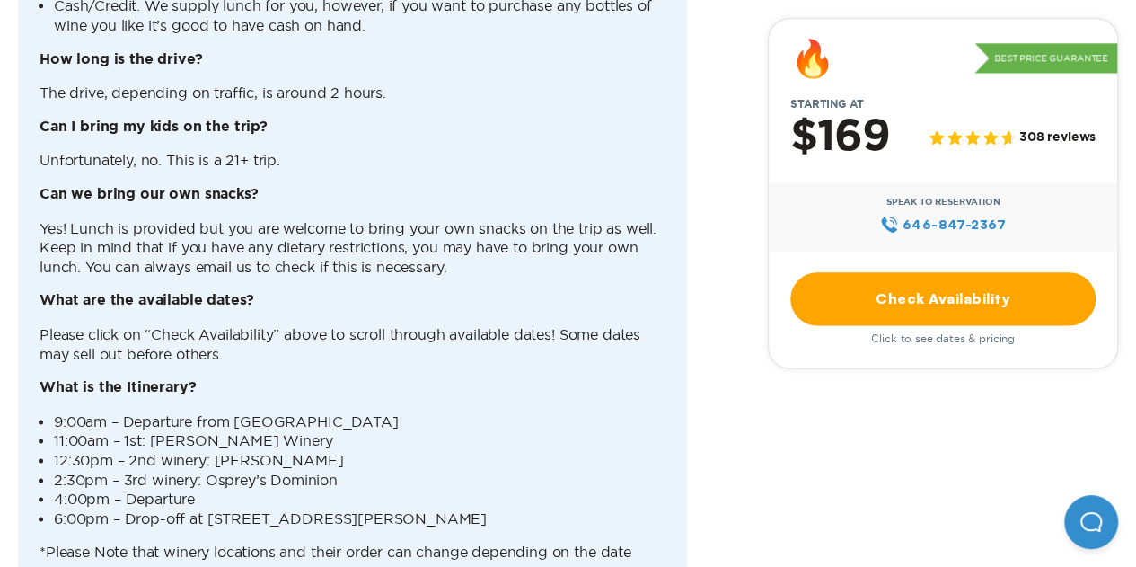
scroll to position [4406, 0]
